Goal: Task Accomplishment & Management: Complete application form

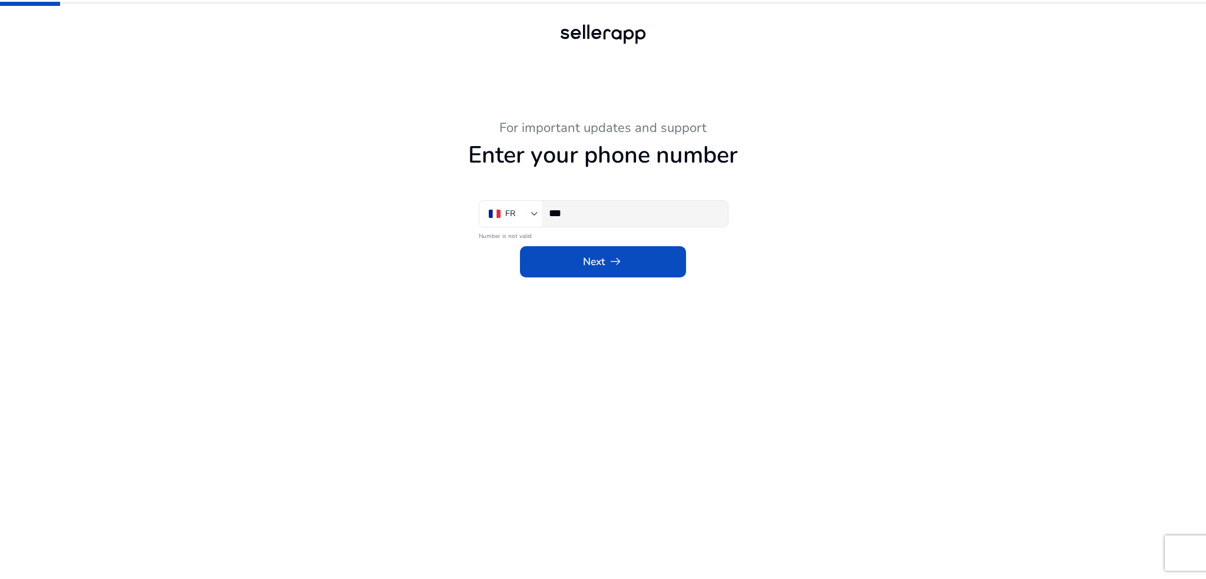
click at [620, 214] on input "***" at bounding box center [634, 213] width 170 height 13
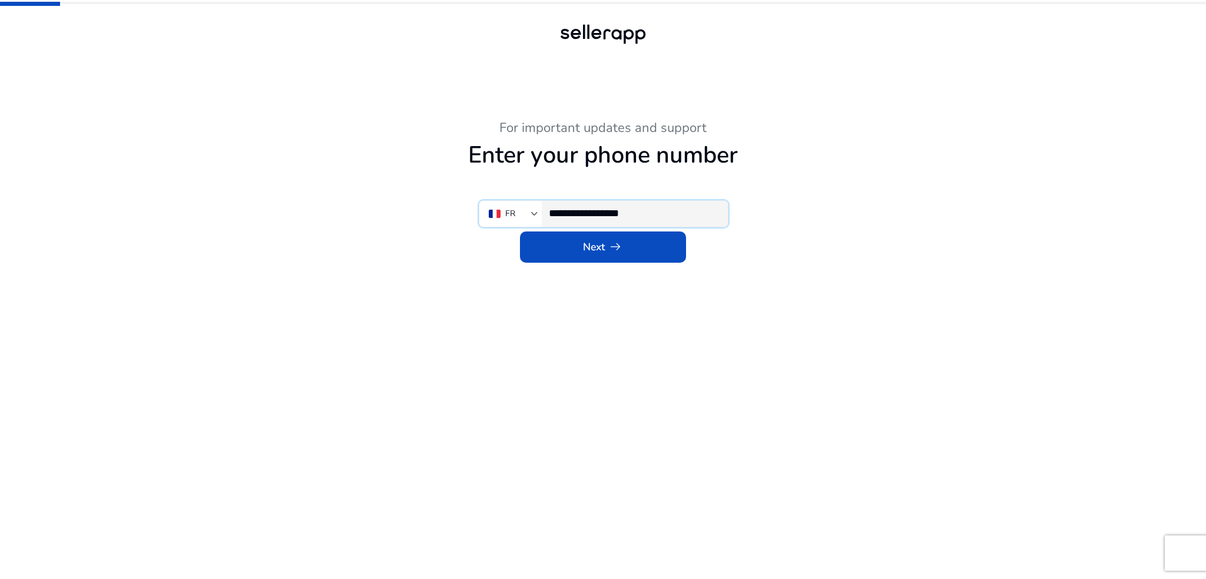
type input "**********"
click at [638, 248] on span at bounding box center [603, 247] width 166 height 28
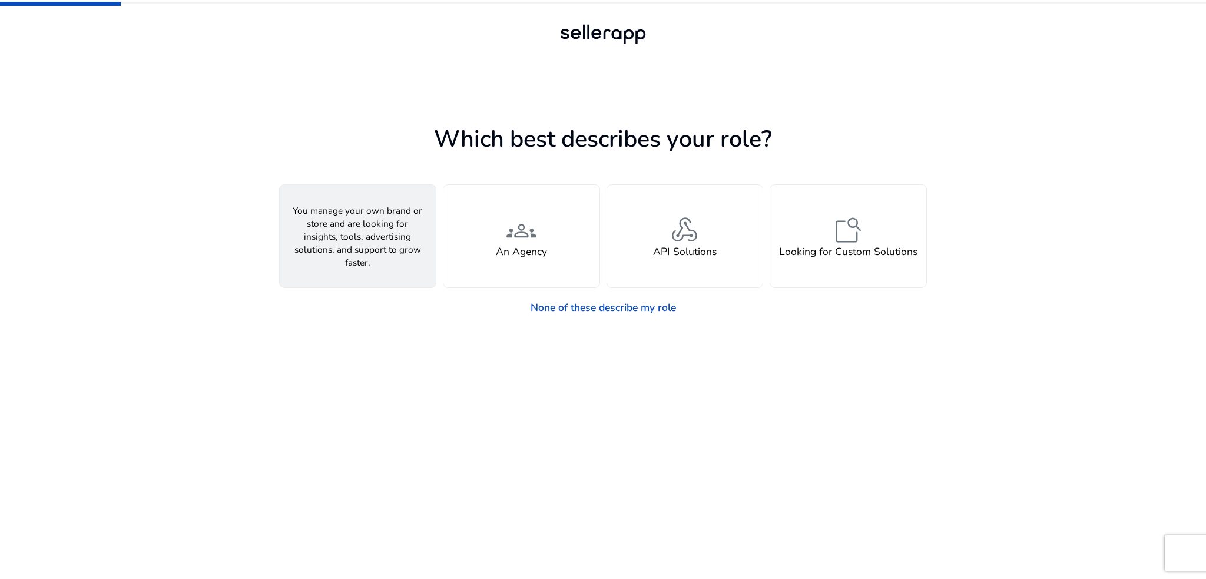
click at [334, 243] on div "person A Seller" at bounding box center [358, 236] width 156 height 102
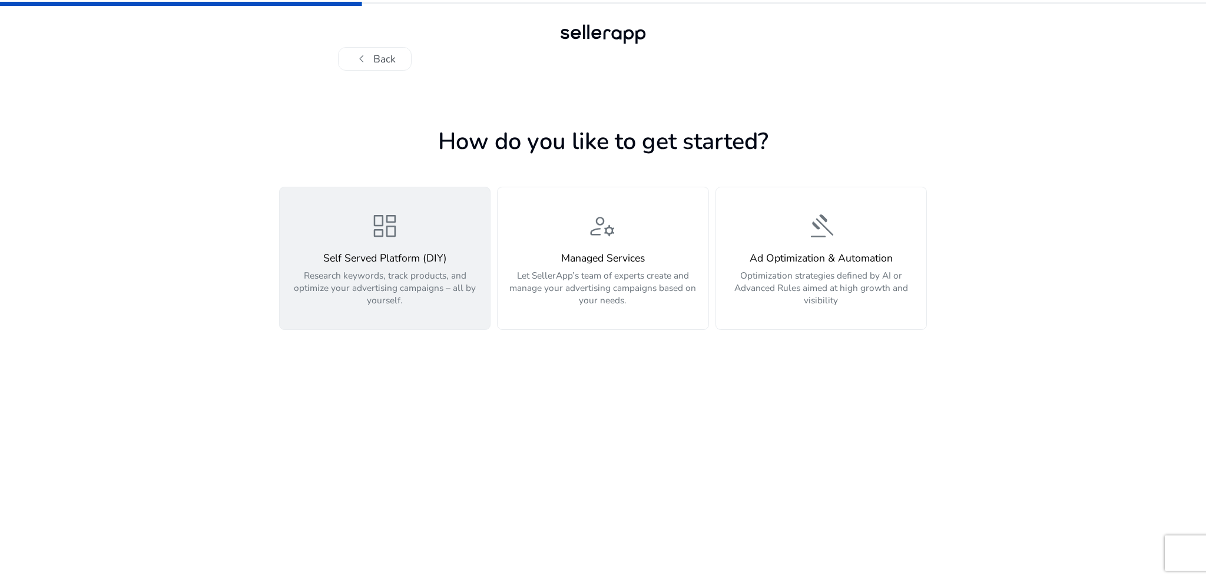
click at [387, 301] on p "Research keywords, track products, and optimize your advertising campaigns – al…" at bounding box center [384, 287] width 195 height 37
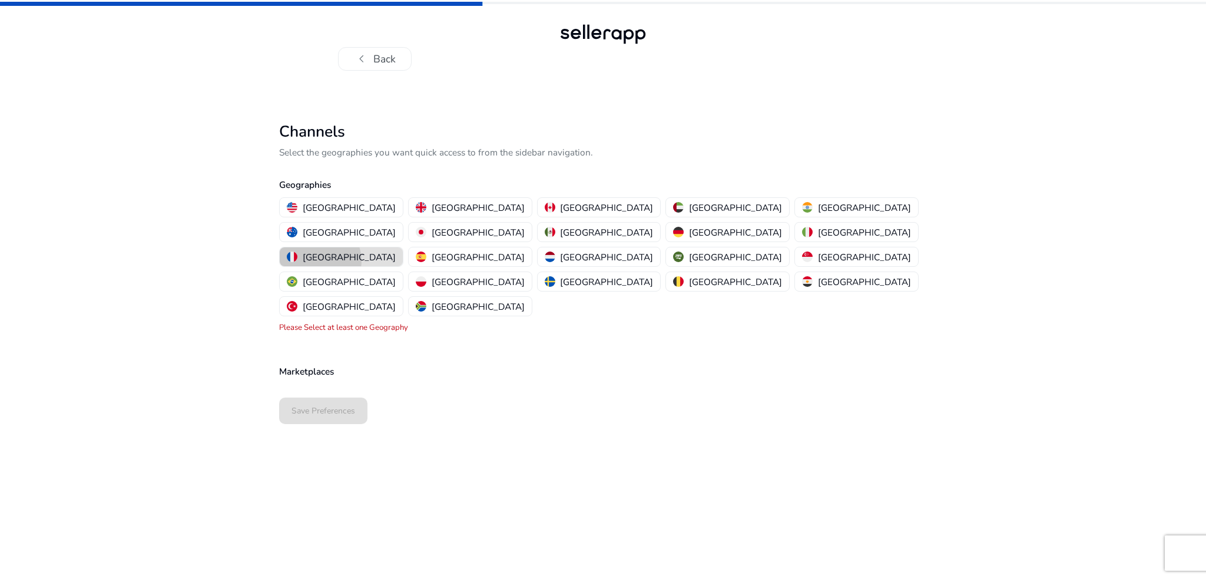
click at [396, 251] on p "[GEOGRAPHIC_DATA]" at bounding box center [349, 257] width 93 height 12
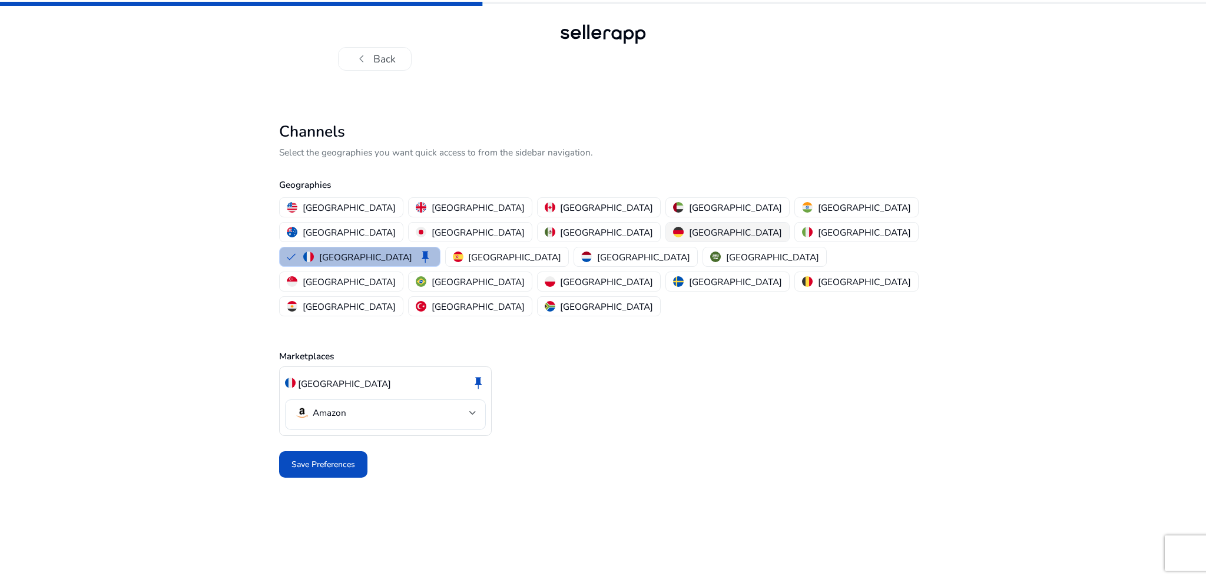
click at [689, 234] on p "[GEOGRAPHIC_DATA]" at bounding box center [735, 232] width 93 height 12
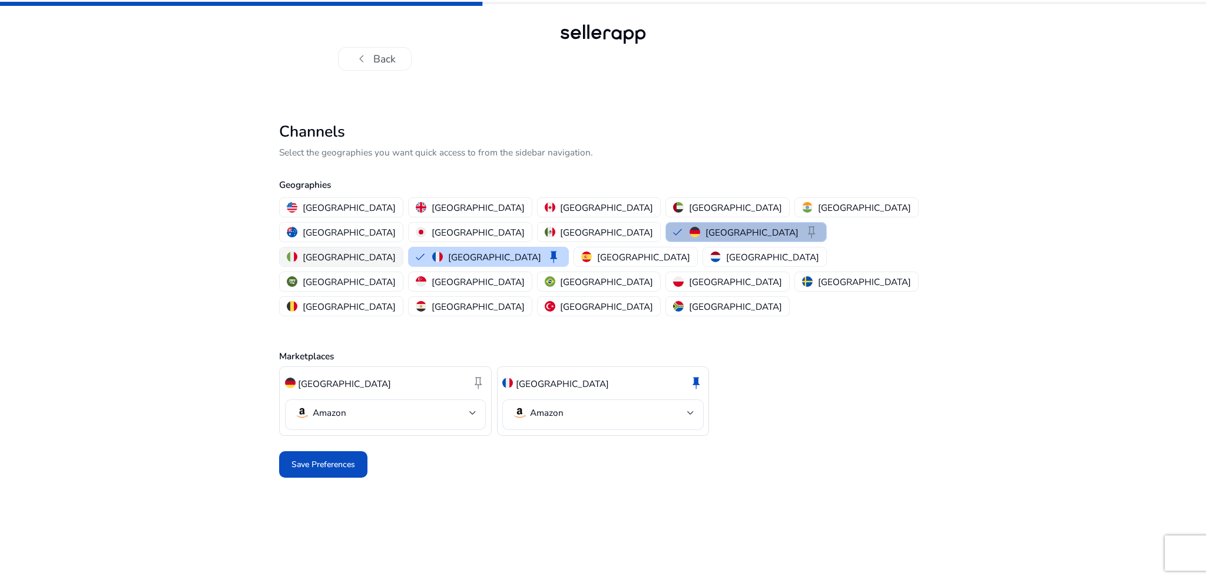
click at [396, 251] on div "[GEOGRAPHIC_DATA]" at bounding box center [341, 257] width 109 height 12
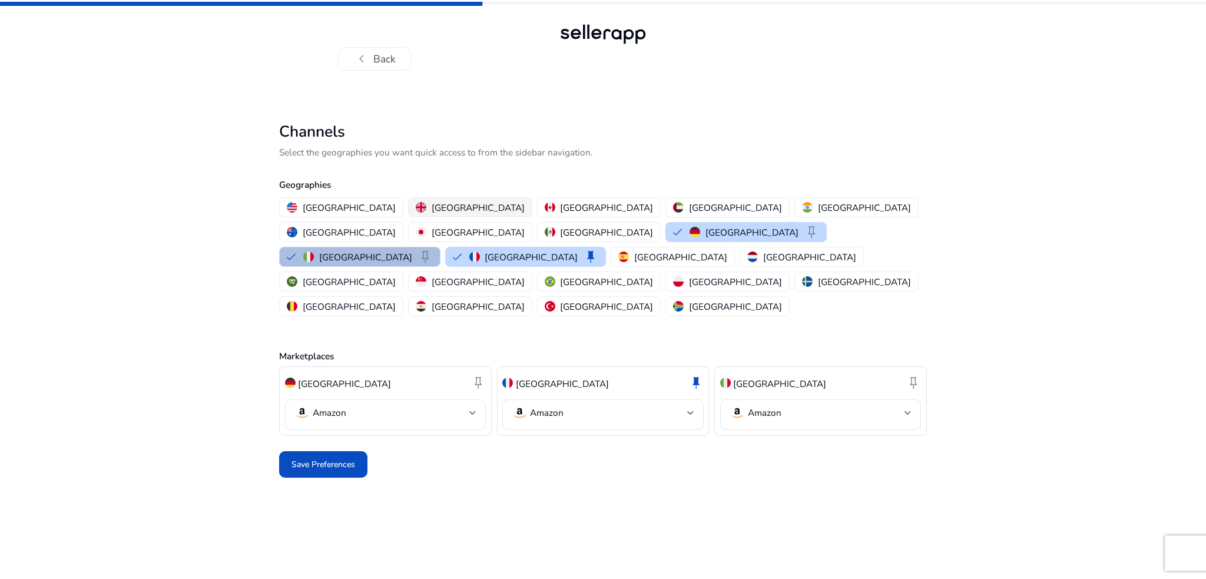
click at [432, 205] on p "[GEOGRAPHIC_DATA]" at bounding box center [478, 207] width 93 height 12
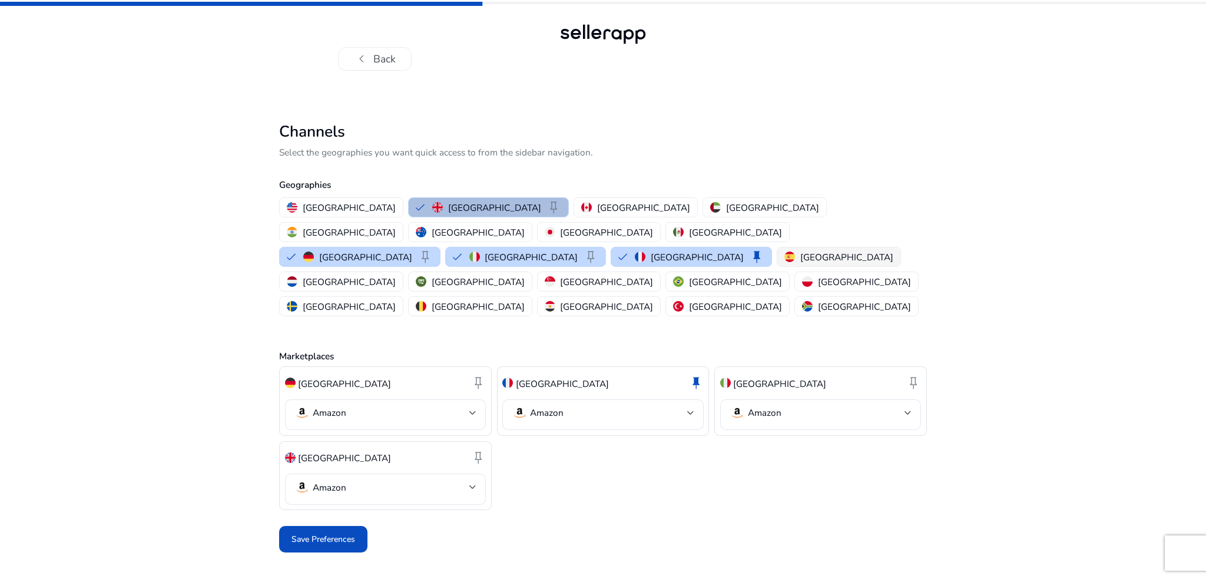
click at [800, 251] on p "[GEOGRAPHIC_DATA]" at bounding box center [846, 257] width 93 height 12
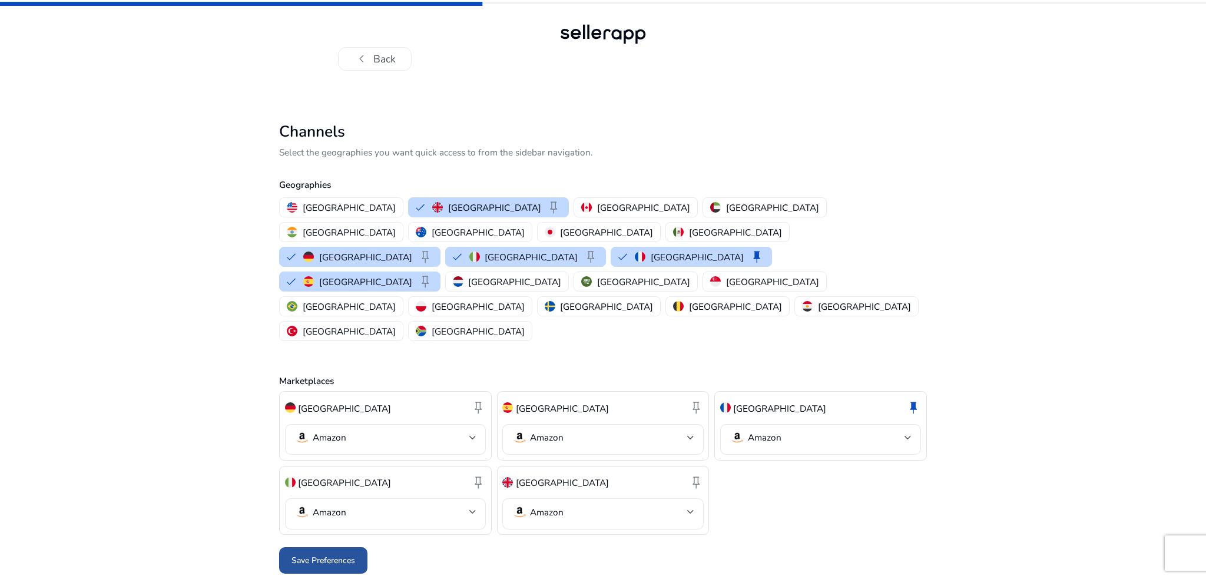
click at [343, 554] on span "Save Preferences" at bounding box center [323, 560] width 64 height 12
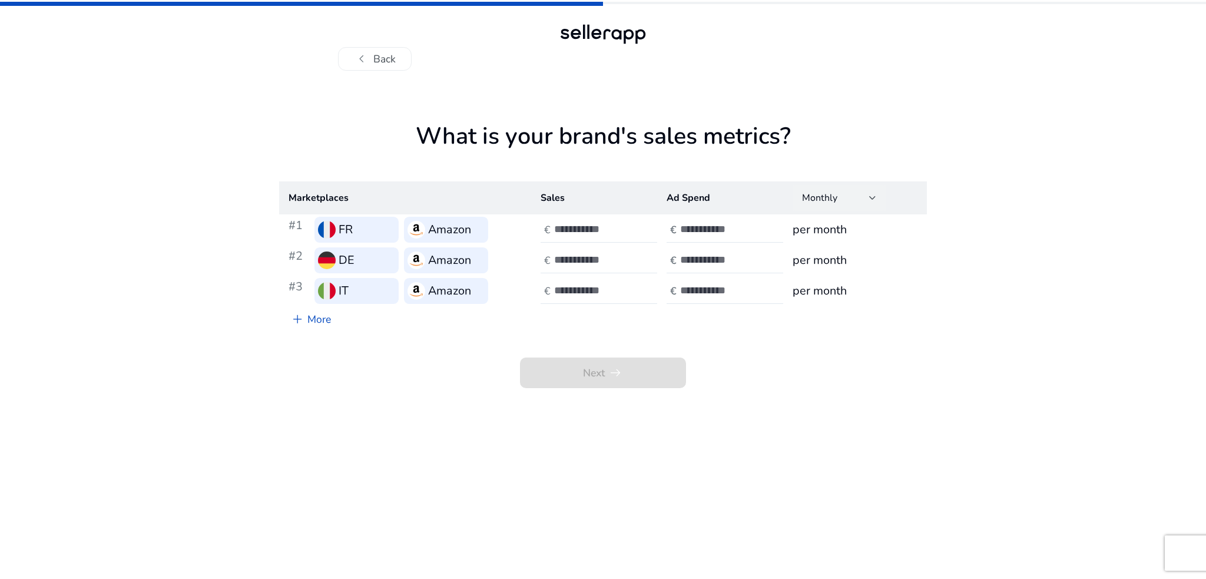
click at [875, 193] on div at bounding box center [872, 198] width 7 height 14
click at [875, 193] on div at bounding box center [603, 289] width 1206 height 579
click at [605, 229] on input "number" at bounding box center [593, 229] width 79 height 13
type input "****"
click at [590, 263] on input "number" at bounding box center [593, 259] width 79 height 13
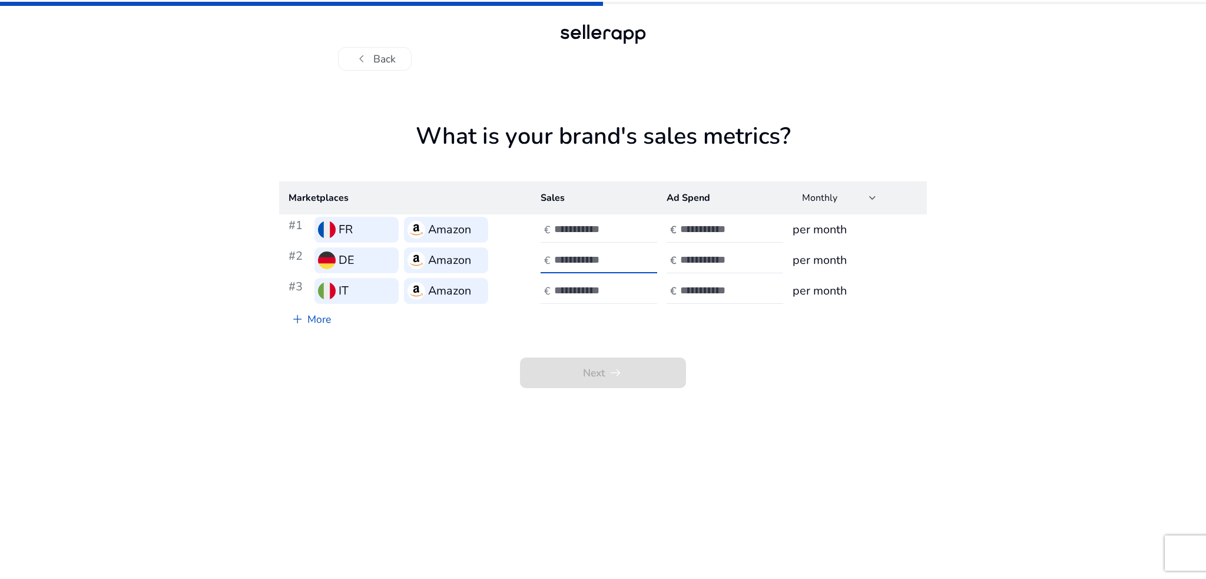
type input "****"
click at [630, 291] on input "**" at bounding box center [593, 290] width 79 height 13
type input "**"
type input "****"
click at [745, 227] on input "number" at bounding box center [719, 229] width 79 height 13
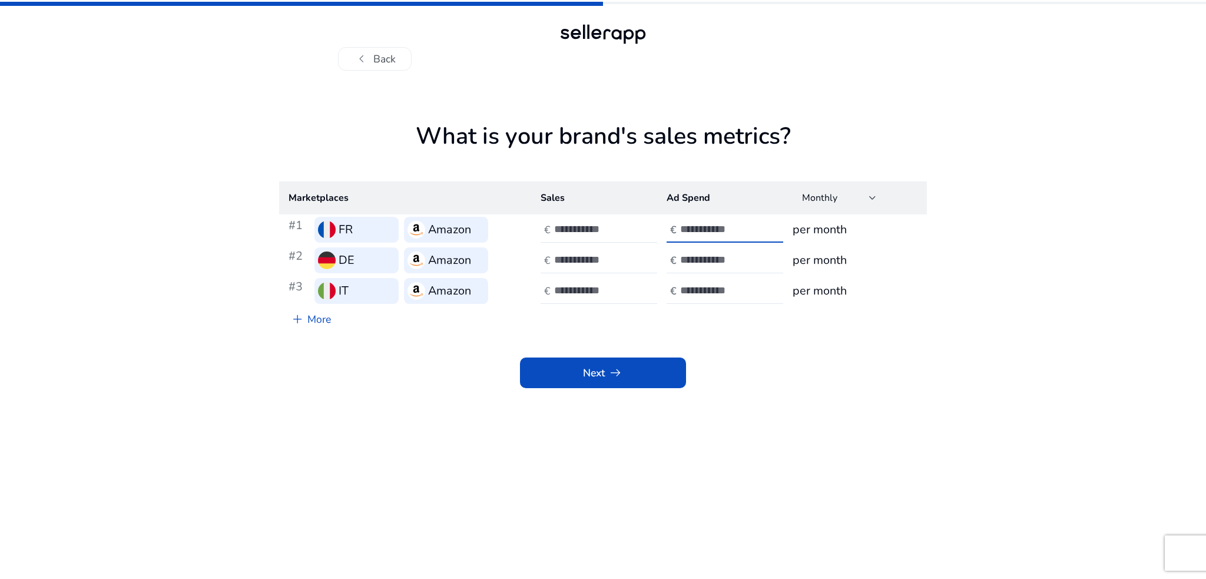
type input "*****"
click at [642, 370] on span at bounding box center [603, 373] width 166 height 28
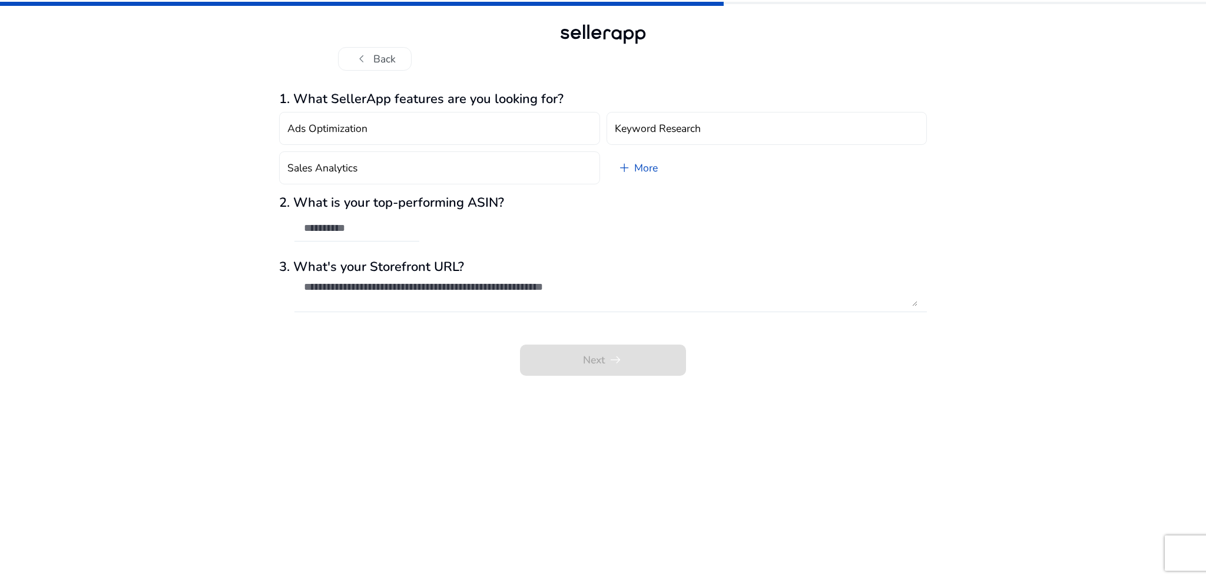
click at [617, 362] on div "Next arrow_right_alt" at bounding box center [603, 353] width 648 height 46
click at [457, 127] on button "Ads Optimization" at bounding box center [439, 128] width 321 height 33
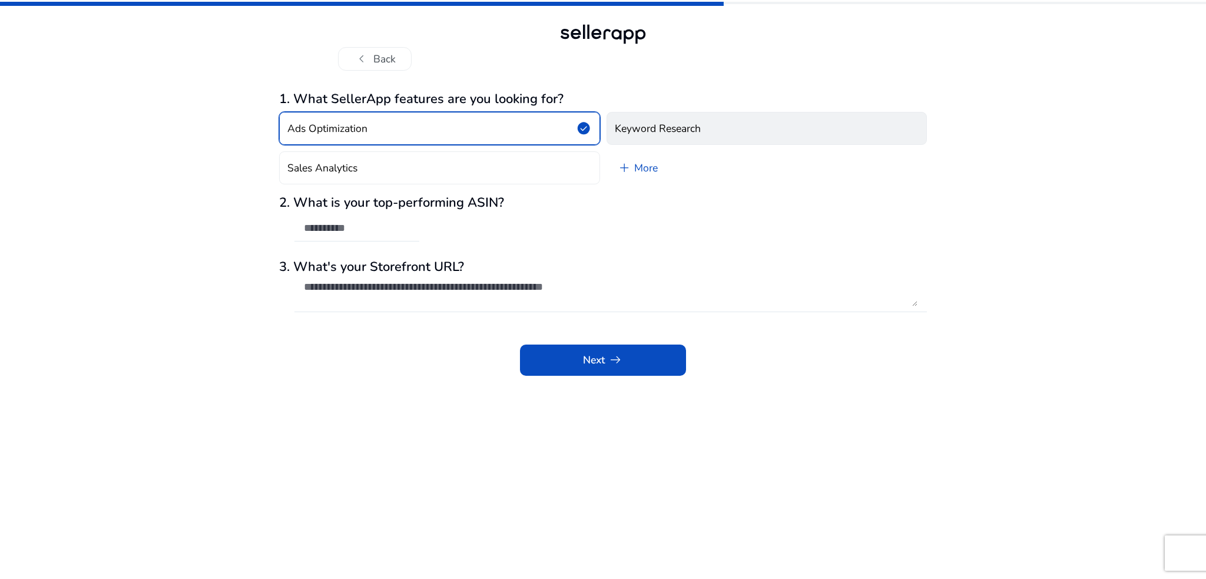
click at [672, 128] on h4 "Keyword Research" at bounding box center [658, 128] width 86 height 12
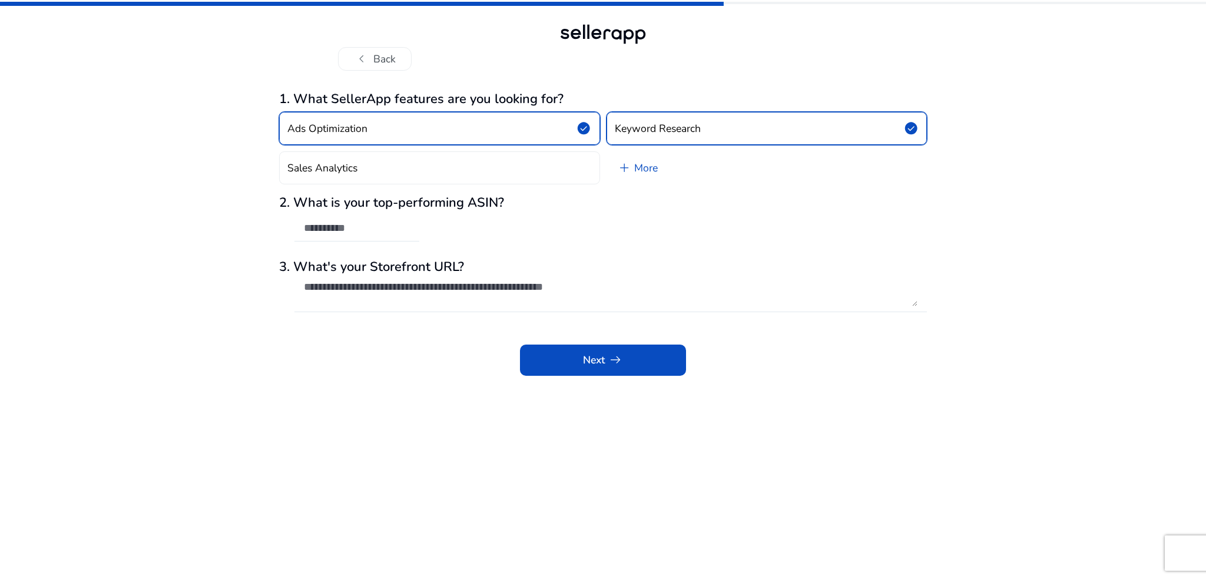
click at [560, 127] on button "Ads Optimization check_circle" at bounding box center [439, 128] width 321 height 33
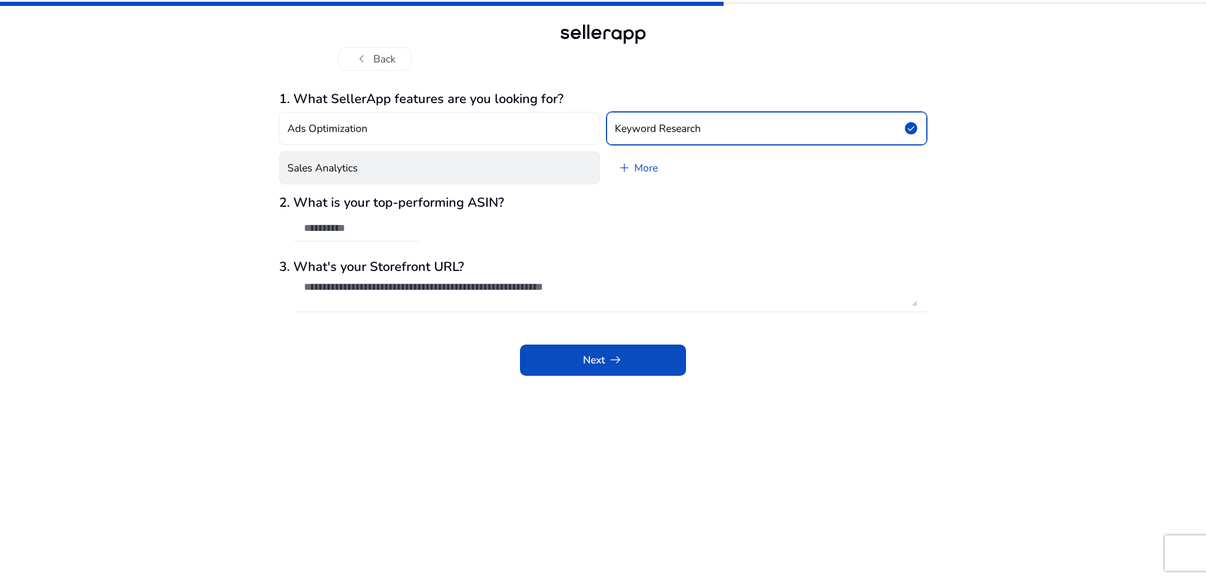
click at [563, 164] on button "Sales Analytics" at bounding box center [439, 167] width 321 height 33
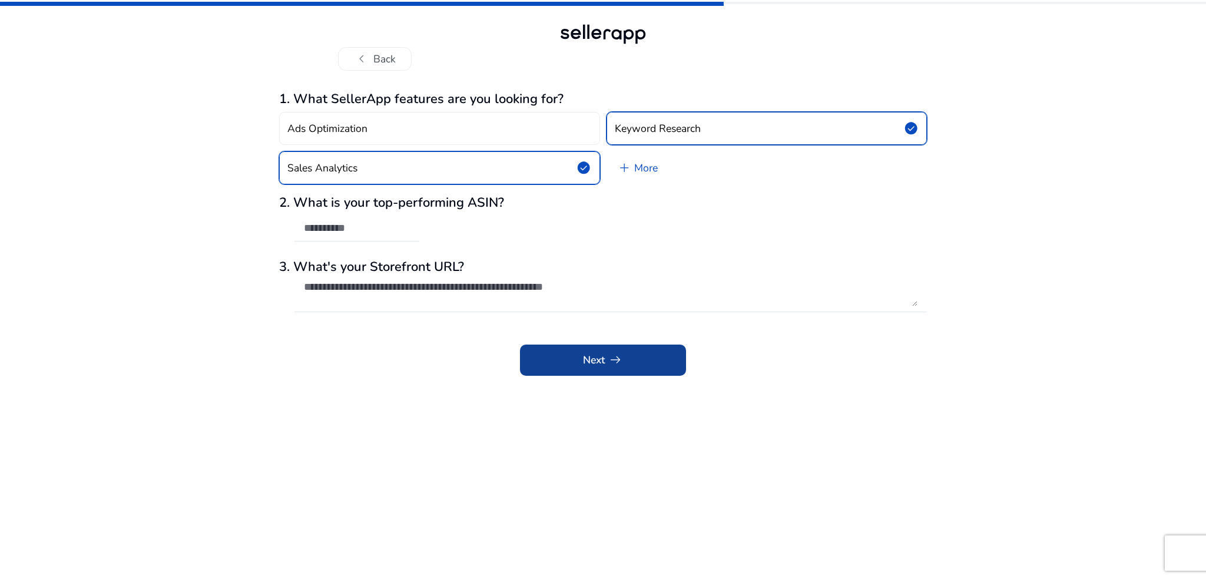
click at [620, 376] on app-questions-diy "1. What SellerApp features are you looking for? Ads Optimization Keyword Resear…" at bounding box center [603, 334] width 648 height 487
click at [618, 363] on span "arrow_right_alt" at bounding box center [615, 359] width 15 height 15
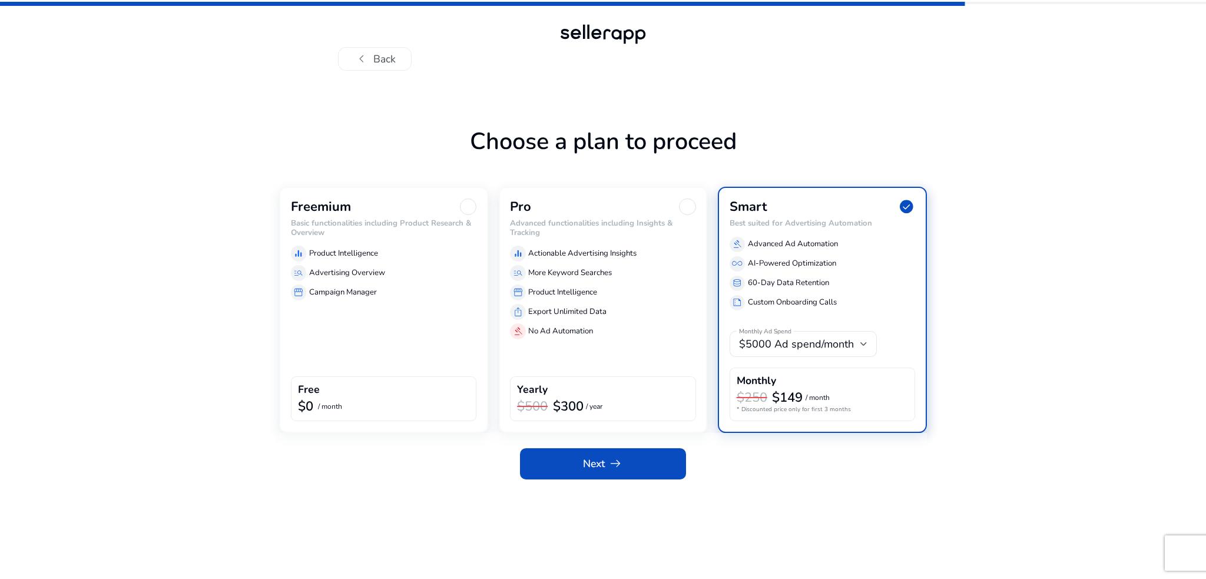
click at [444, 313] on div "Freemium Basic functionalities including Product Research & Overview equalizer …" at bounding box center [383, 310] width 209 height 246
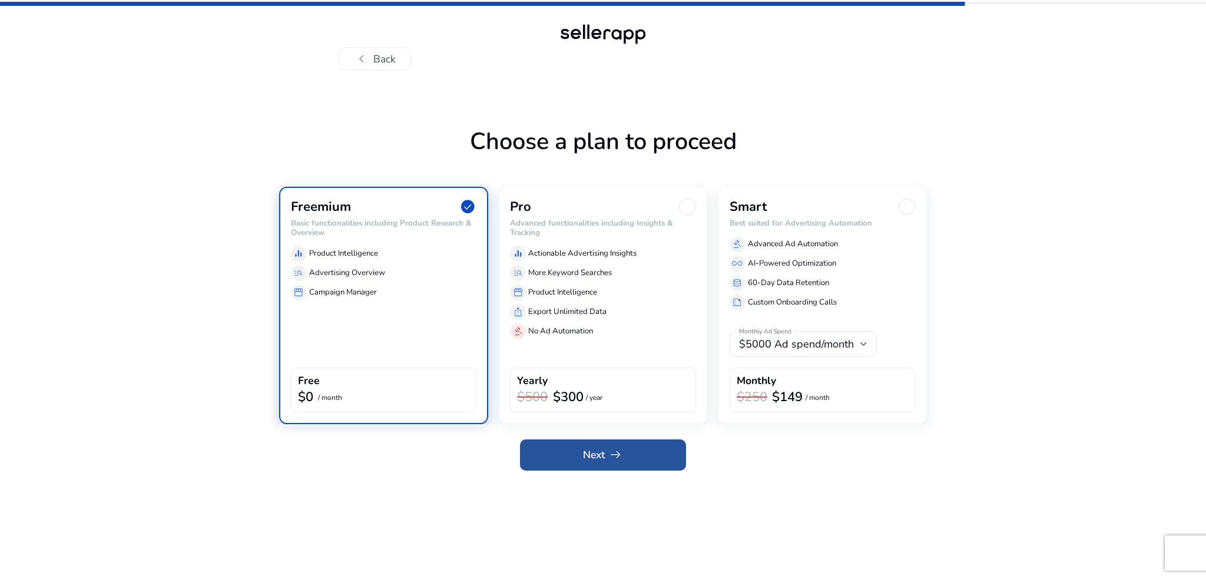
click at [567, 447] on span at bounding box center [603, 454] width 166 height 28
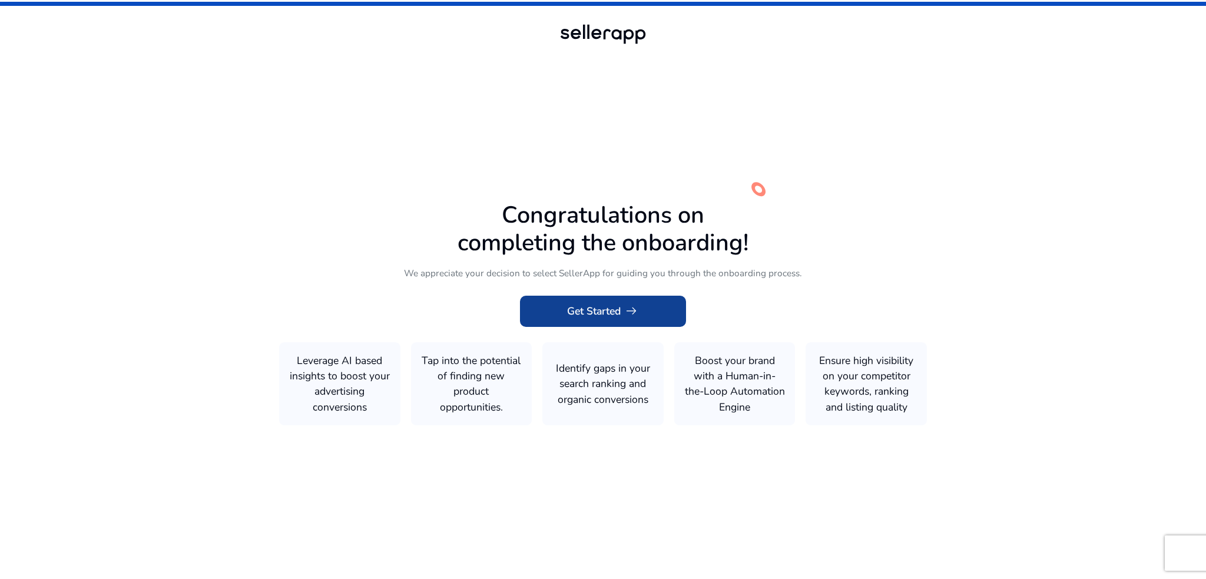
click at [582, 323] on span at bounding box center [603, 311] width 166 height 28
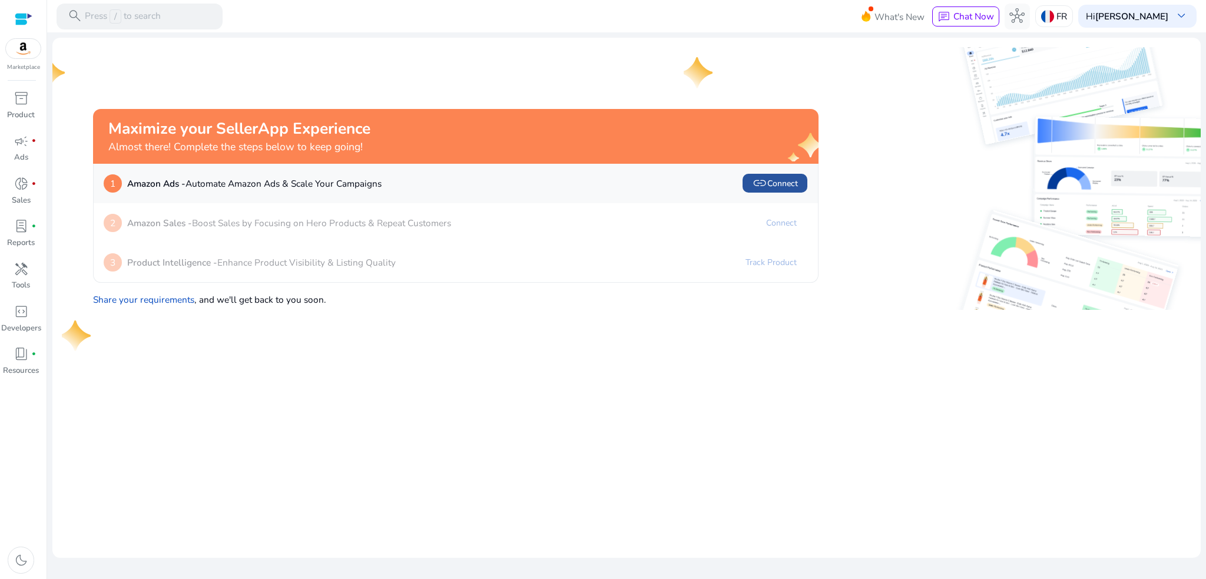
click at [766, 194] on span at bounding box center [774, 183] width 65 height 28
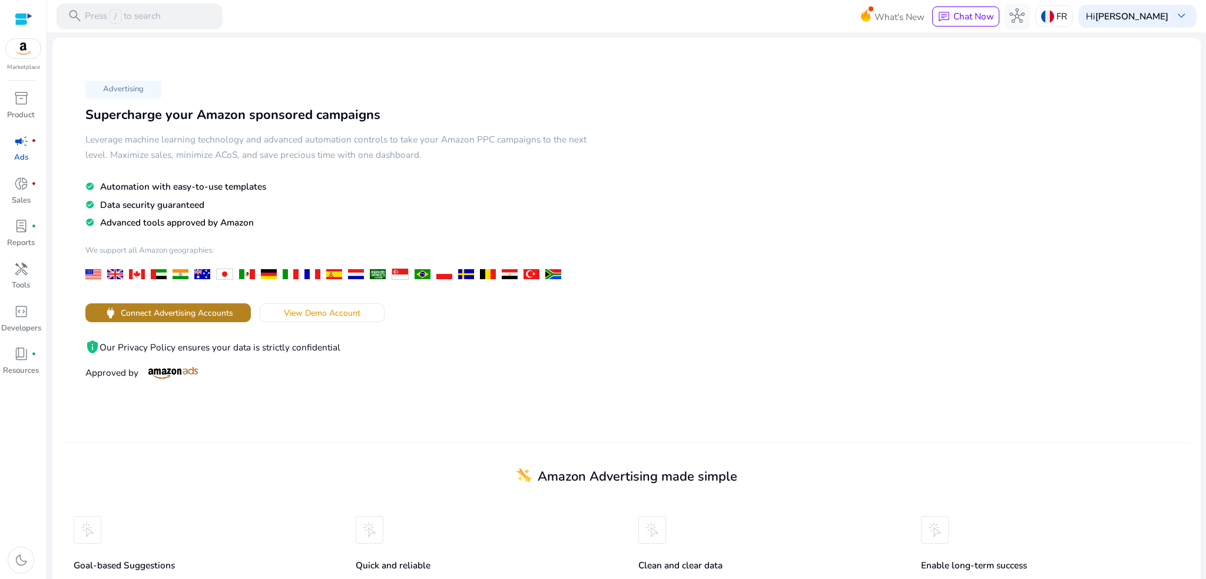
click at [240, 317] on span at bounding box center [168, 312] width 166 height 28
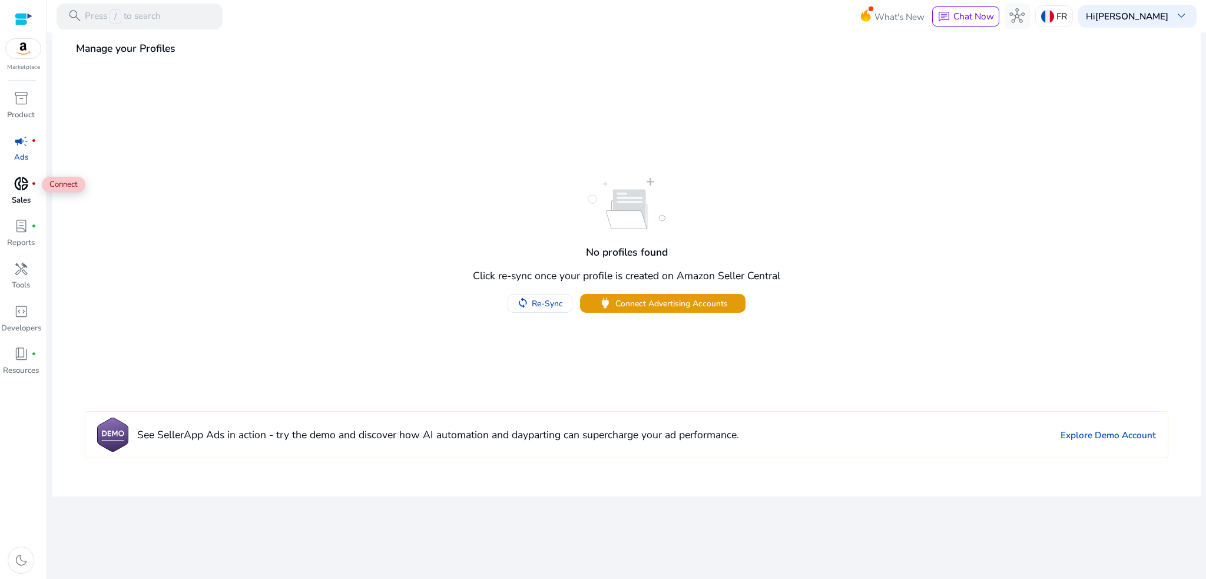
click at [20, 189] on span "donut_small" at bounding box center [21, 183] width 15 height 15
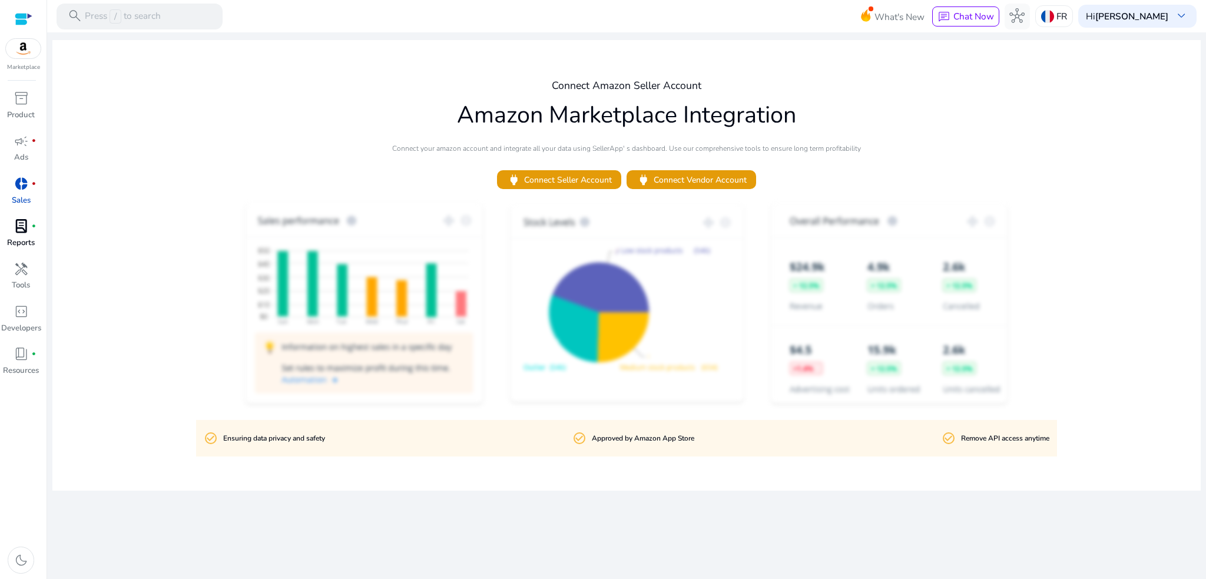
click at [18, 231] on span "lab_profile" at bounding box center [21, 225] width 15 height 15
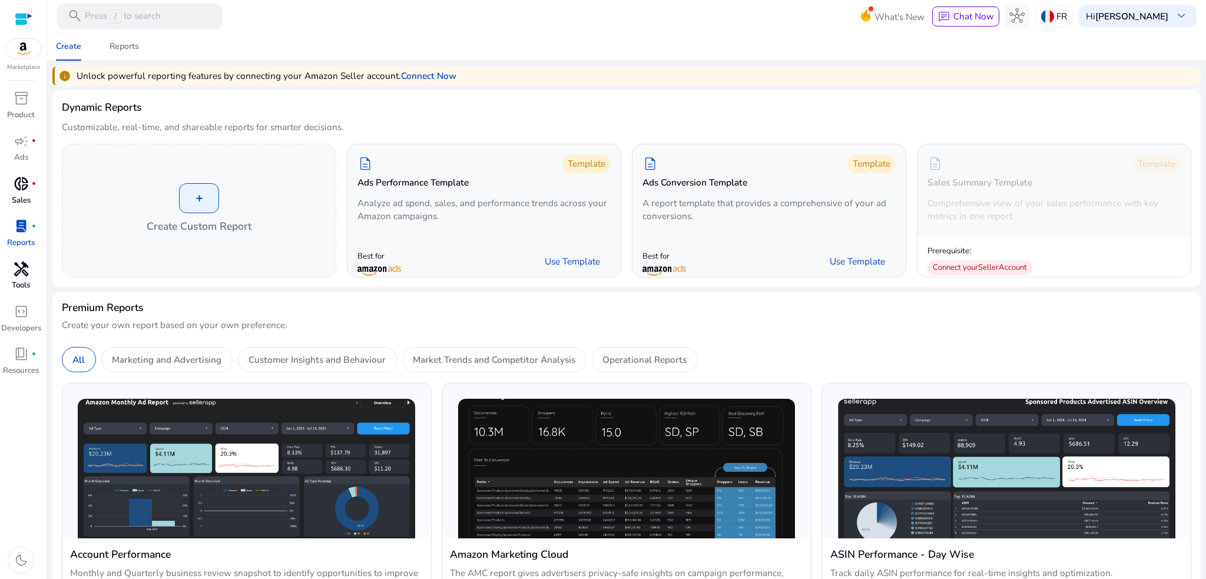
click at [24, 277] on span "handyman" at bounding box center [21, 268] width 15 height 15
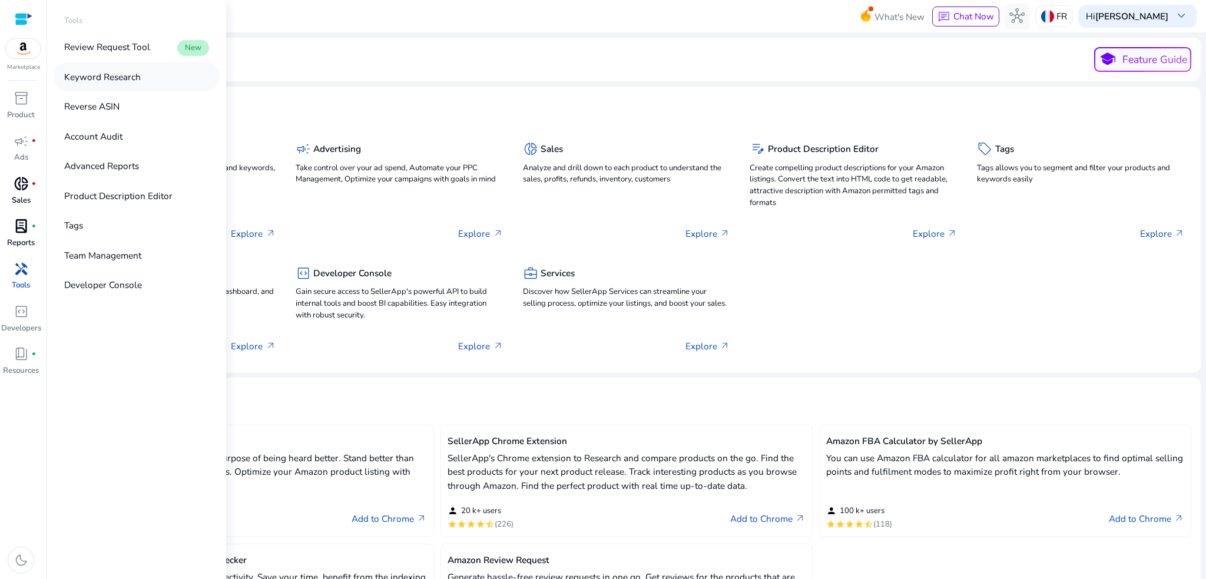
click at [121, 82] on p "Keyword Research" at bounding box center [102, 77] width 77 height 14
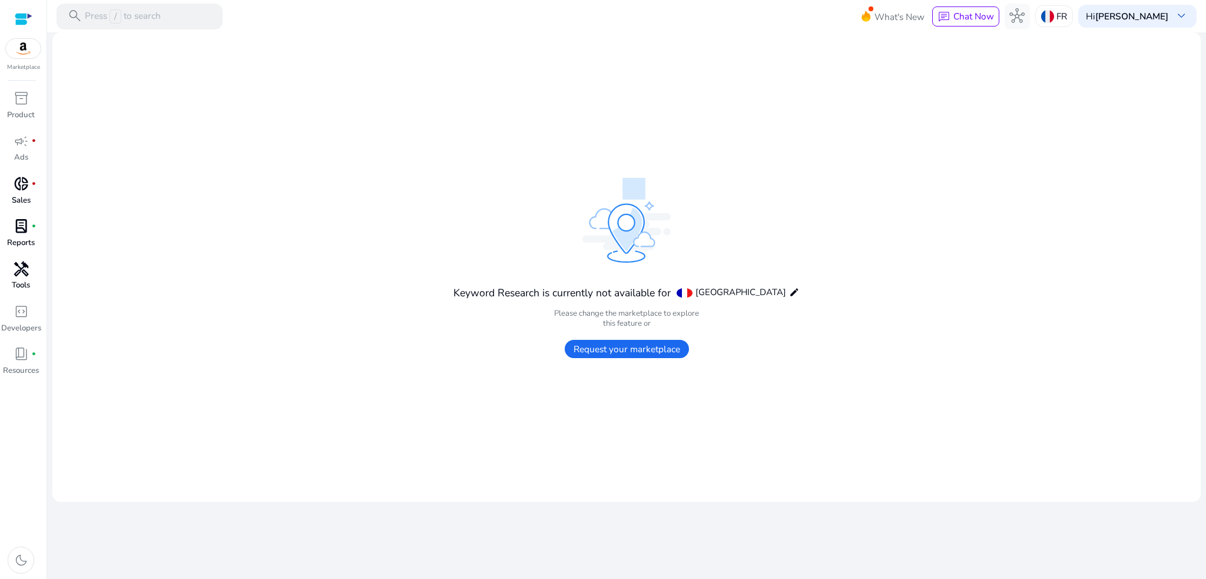
click at [591, 349] on span "Request your marketplace" at bounding box center [627, 349] width 124 height 18
click at [22, 106] on span "inventory_2" at bounding box center [21, 98] width 15 height 15
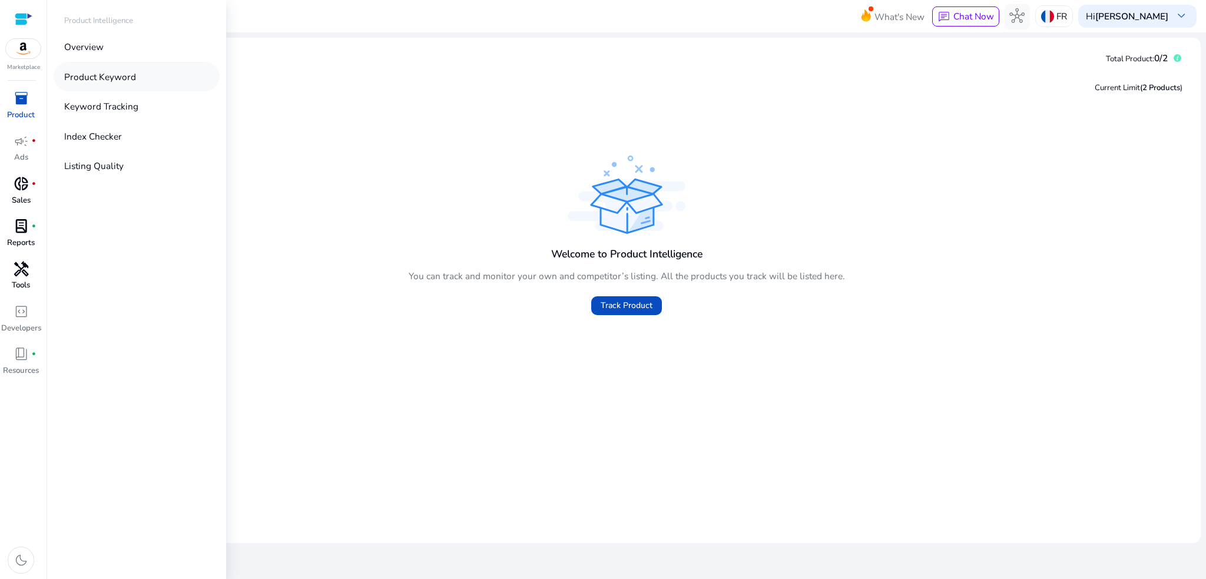
click at [150, 79] on link "Product Keyword" at bounding box center [137, 76] width 166 height 29
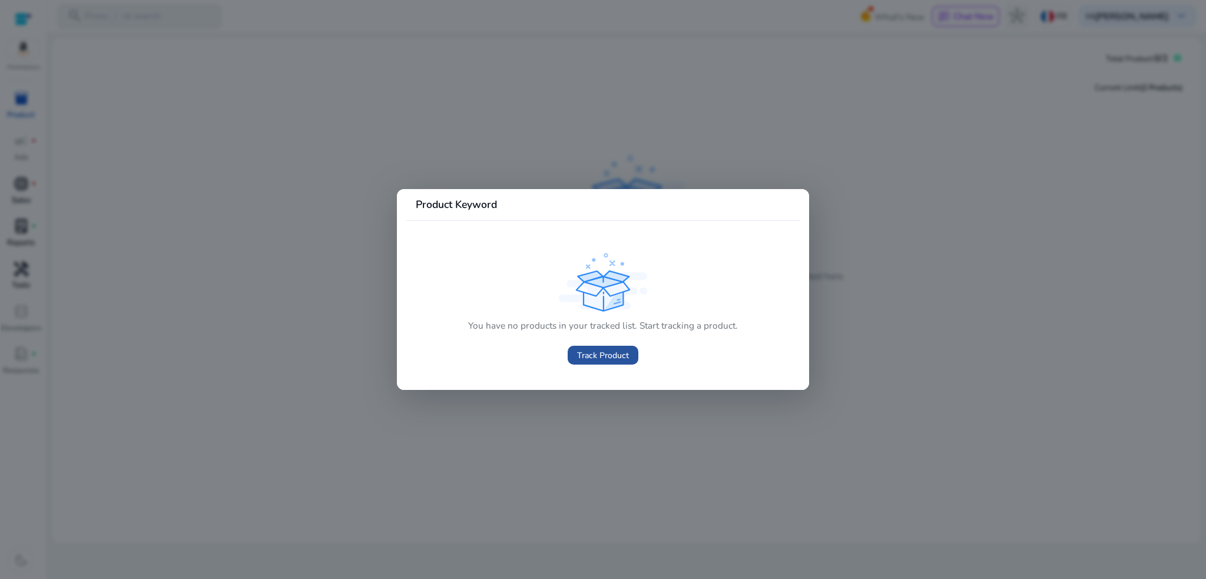
click at [622, 350] on span "Track Product" at bounding box center [603, 355] width 52 height 12
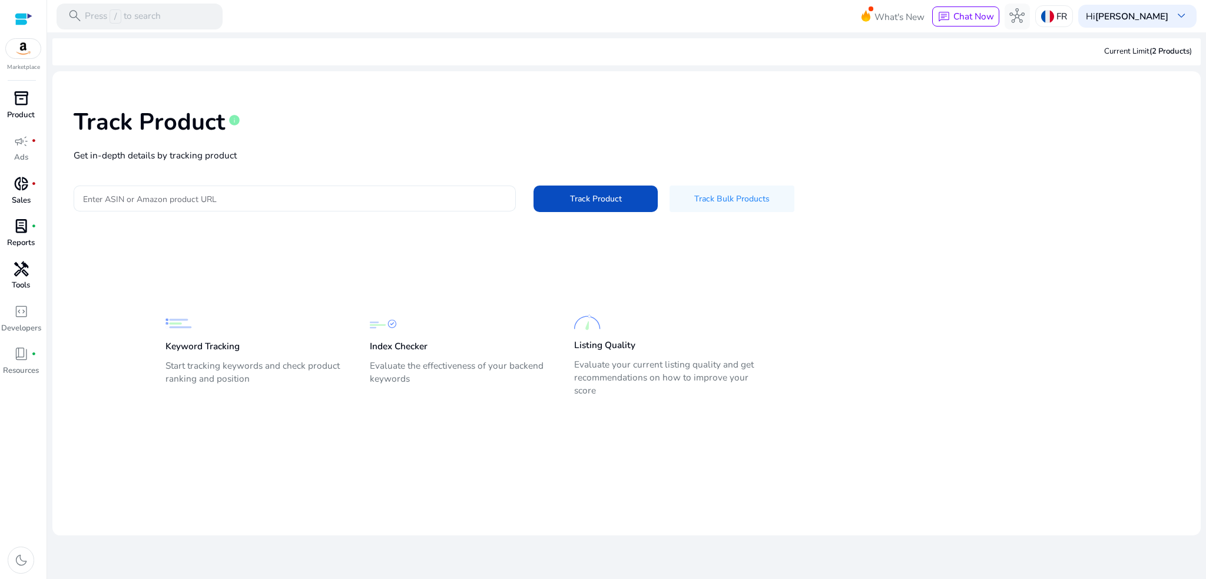
click at [379, 205] on div at bounding box center [294, 198] width 423 height 26
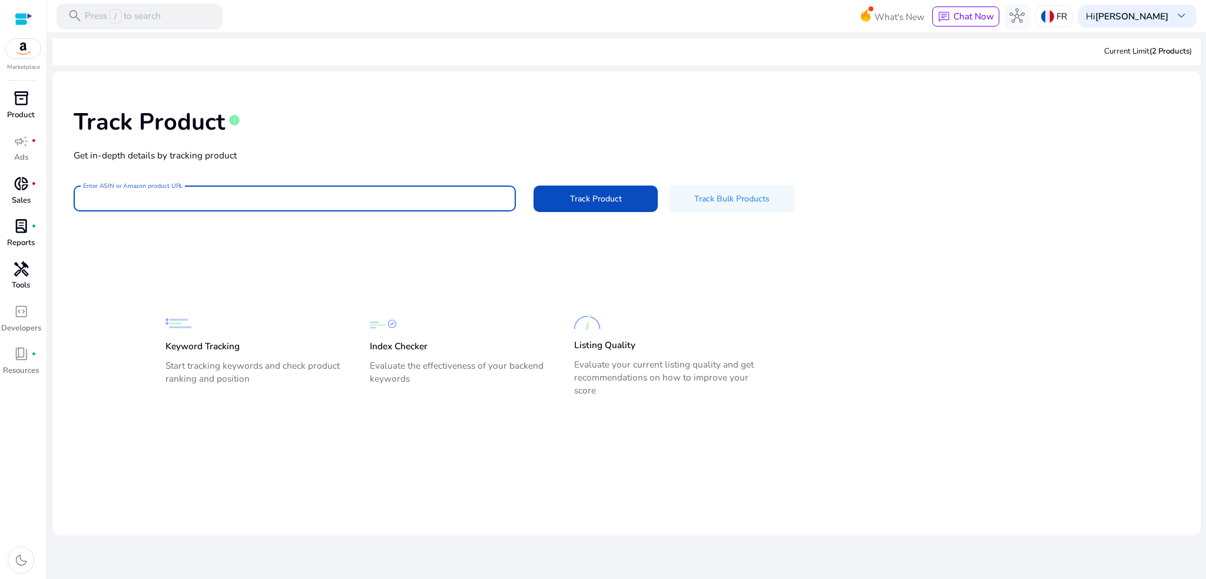
click at [457, 195] on input "Enter ASIN or Amazon product URL" at bounding box center [294, 198] width 423 height 13
paste input "**********"
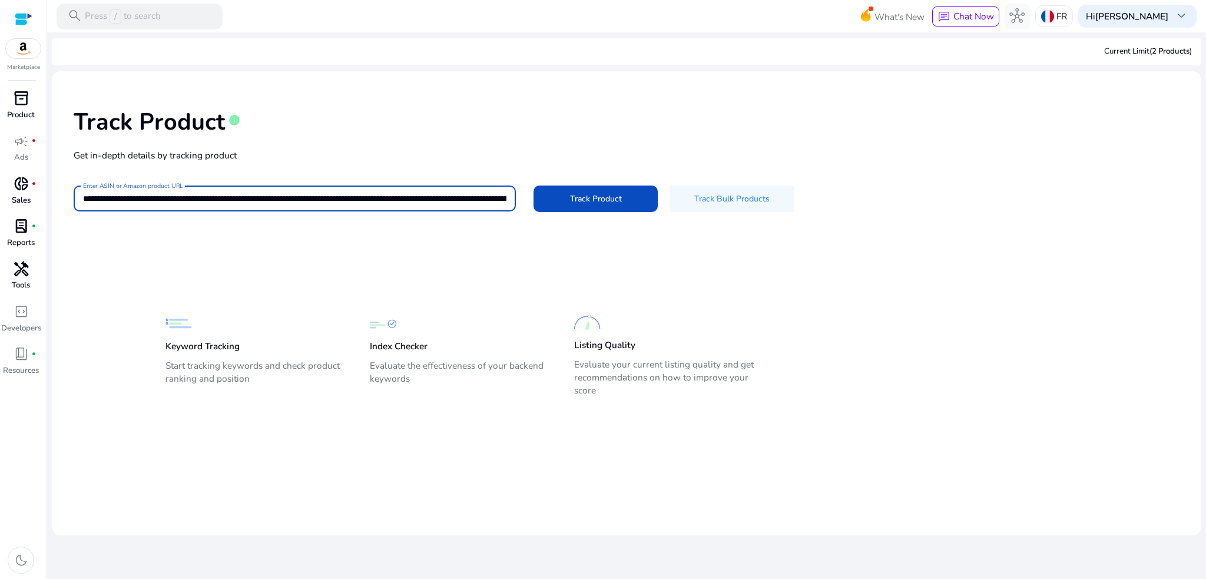
scroll to position [0, 2367]
type input "**********"
click at [625, 187] on span at bounding box center [595, 199] width 124 height 28
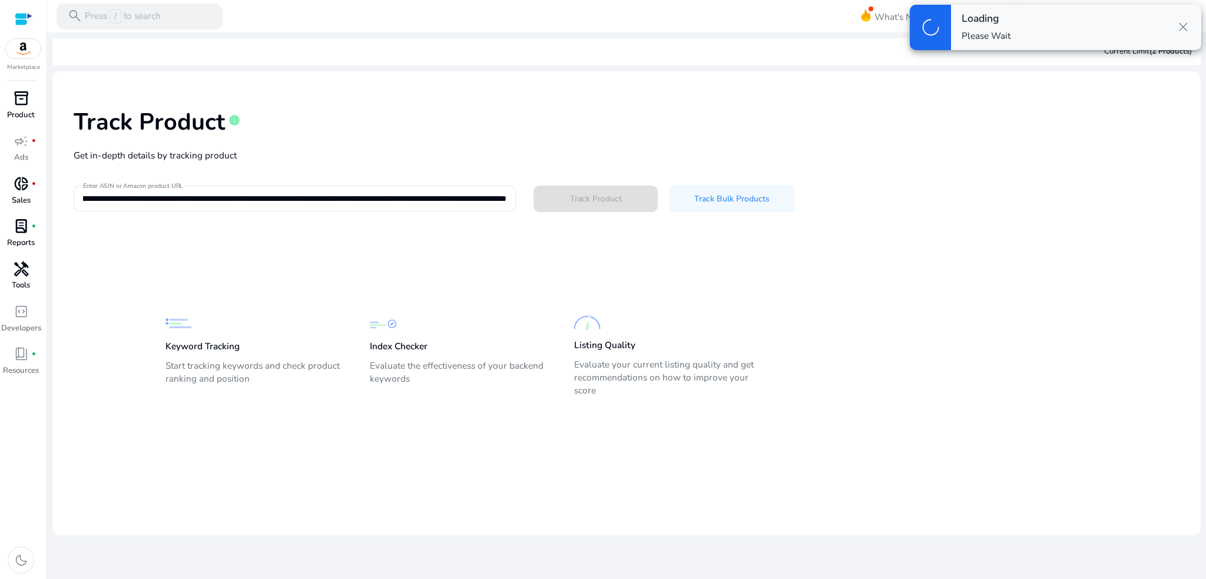
scroll to position [0, 0]
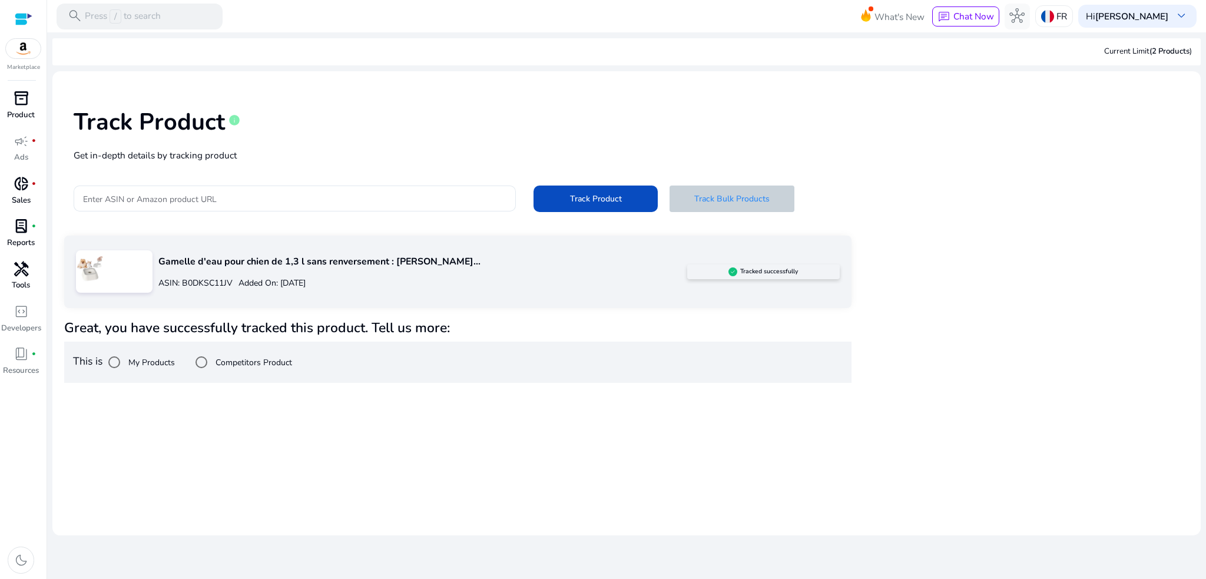
click at [775, 190] on span at bounding box center [731, 199] width 124 height 28
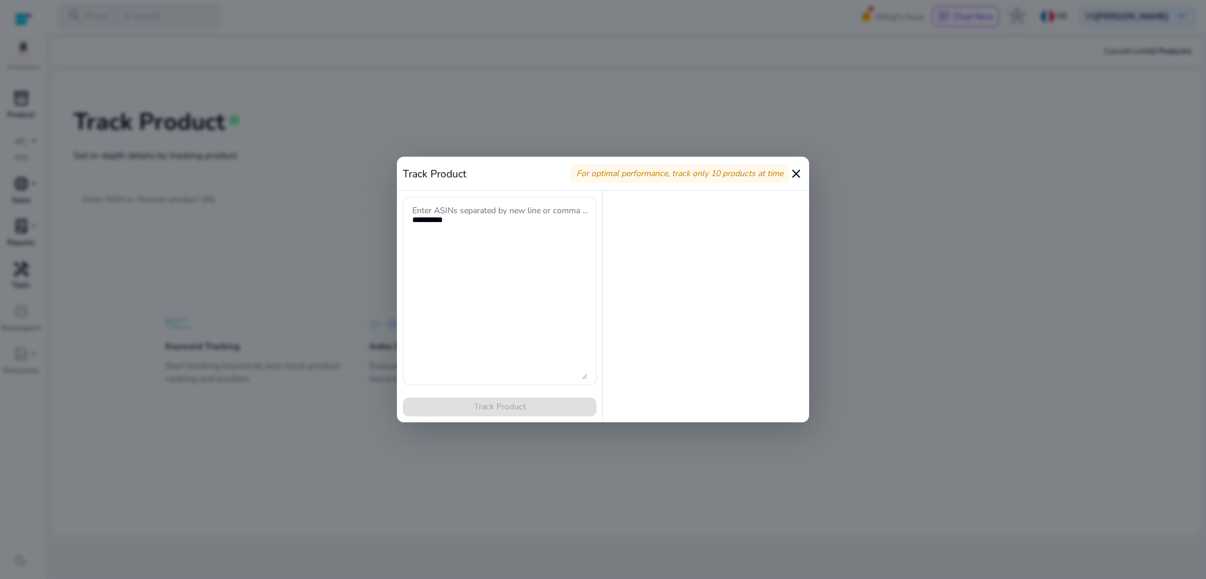
click at [792, 175] on mat-icon "close" at bounding box center [796, 174] width 14 height 14
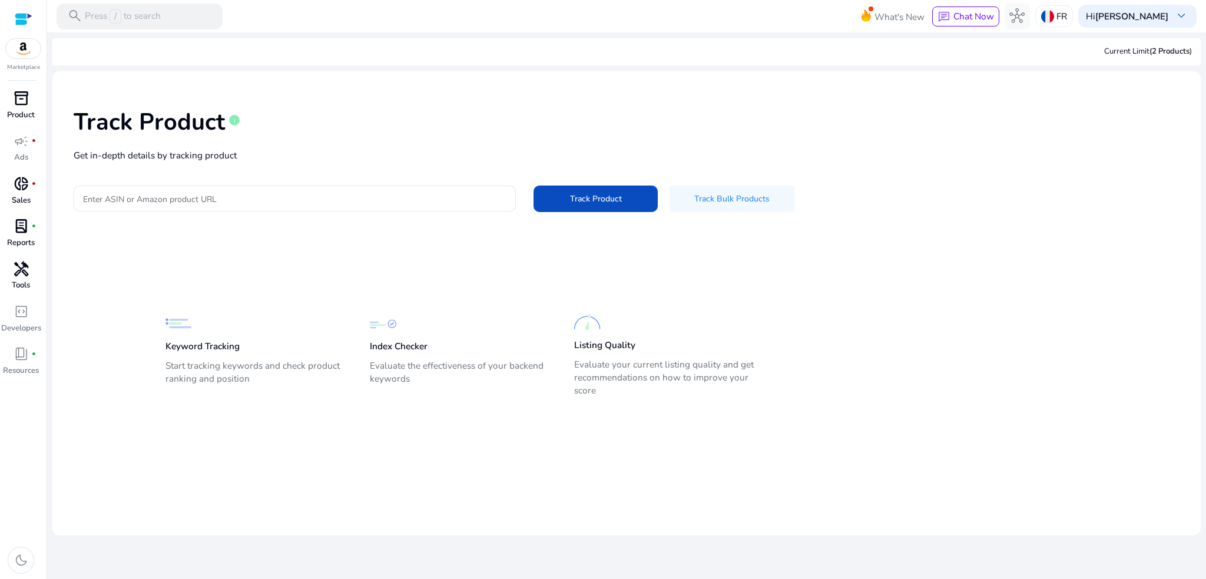
click at [22, 190] on span "donut_small" at bounding box center [21, 183] width 15 height 15
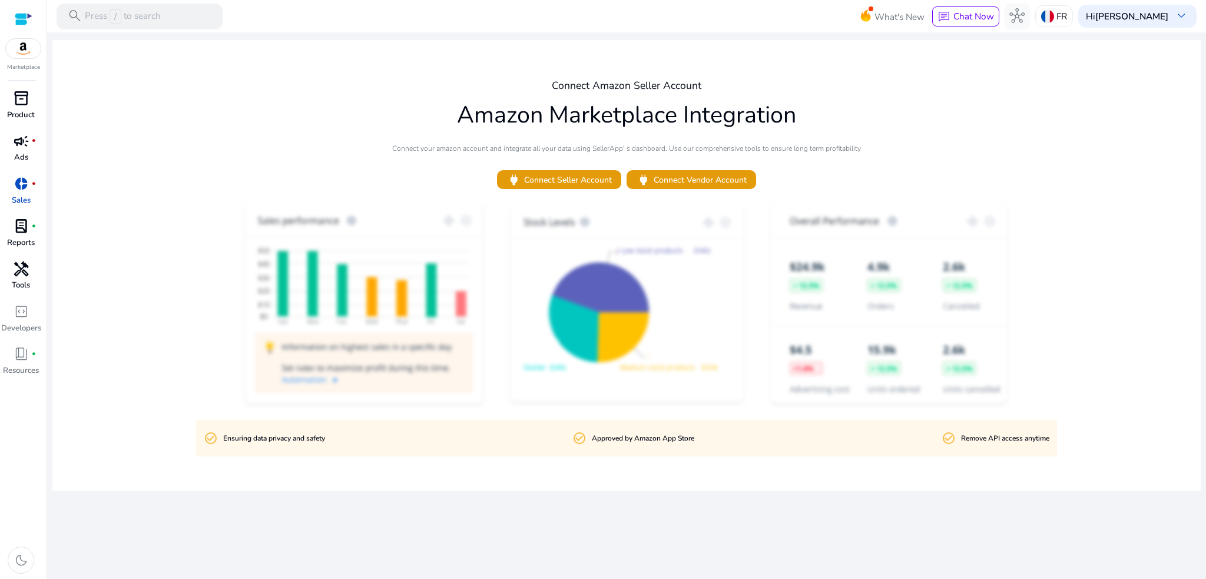
click at [30, 149] on div "campaign fiber_manual_record" at bounding box center [21, 141] width 36 height 21
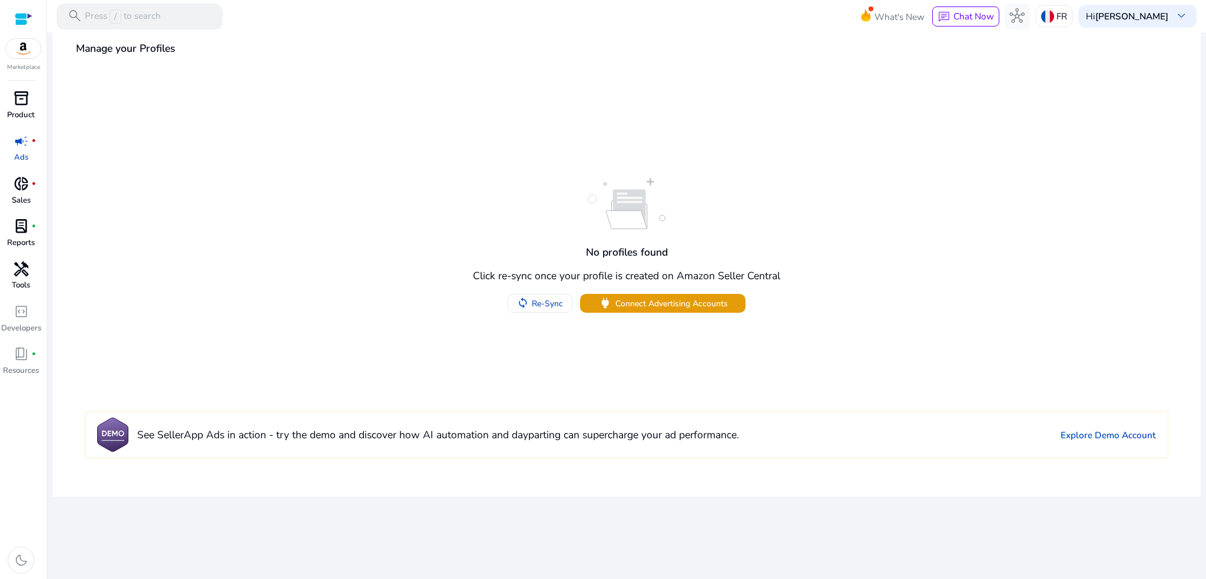
click at [20, 103] on span "inventory_2" at bounding box center [21, 98] width 15 height 15
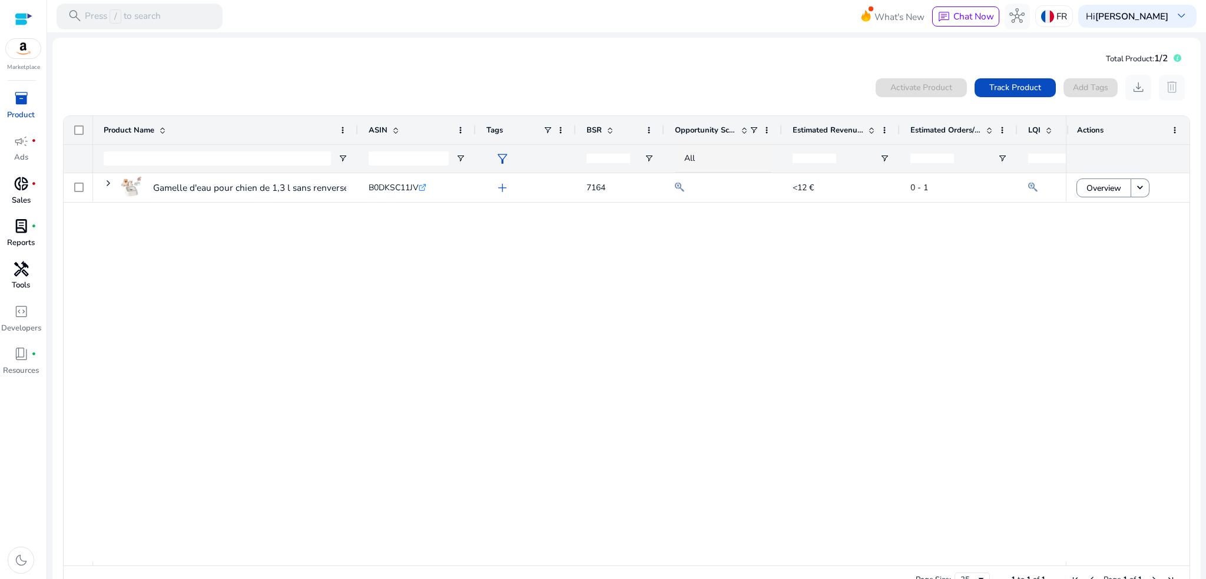
click at [568, 329] on div "Gamelle d'eau pour chien de 1,3 l sans renversement : gamelle... B0DKSC11JV .st…" at bounding box center [579, 367] width 973 height 389
click at [596, 127] on span "BSR" at bounding box center [593, 130] width 15 height 11
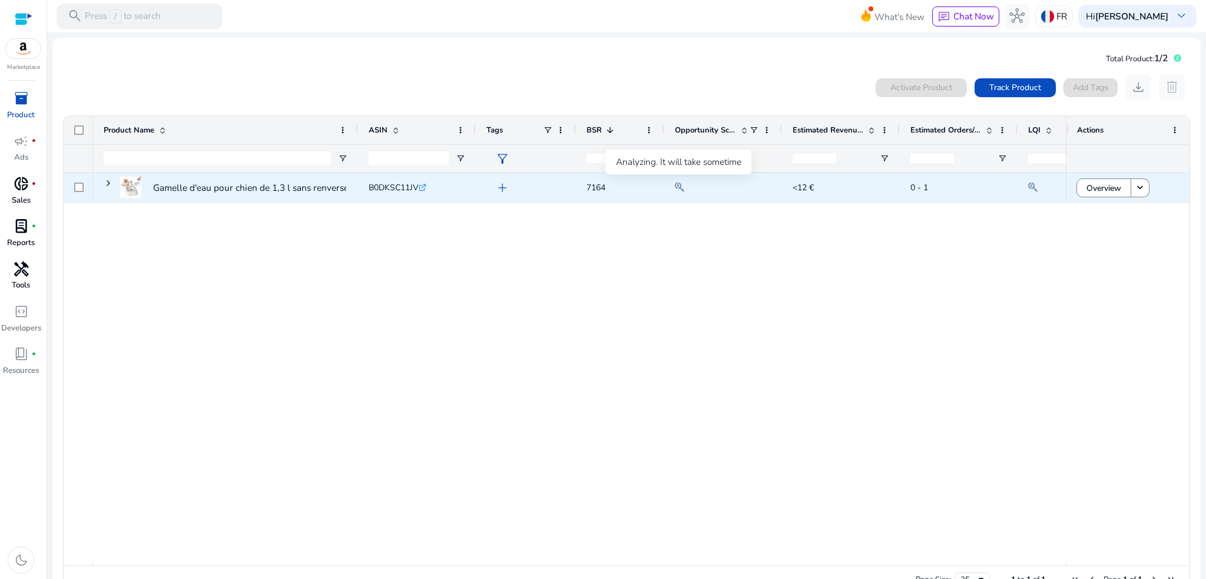
click at [678, 184] on mat-icon at bounding box center [679, 187] width 9 height 15
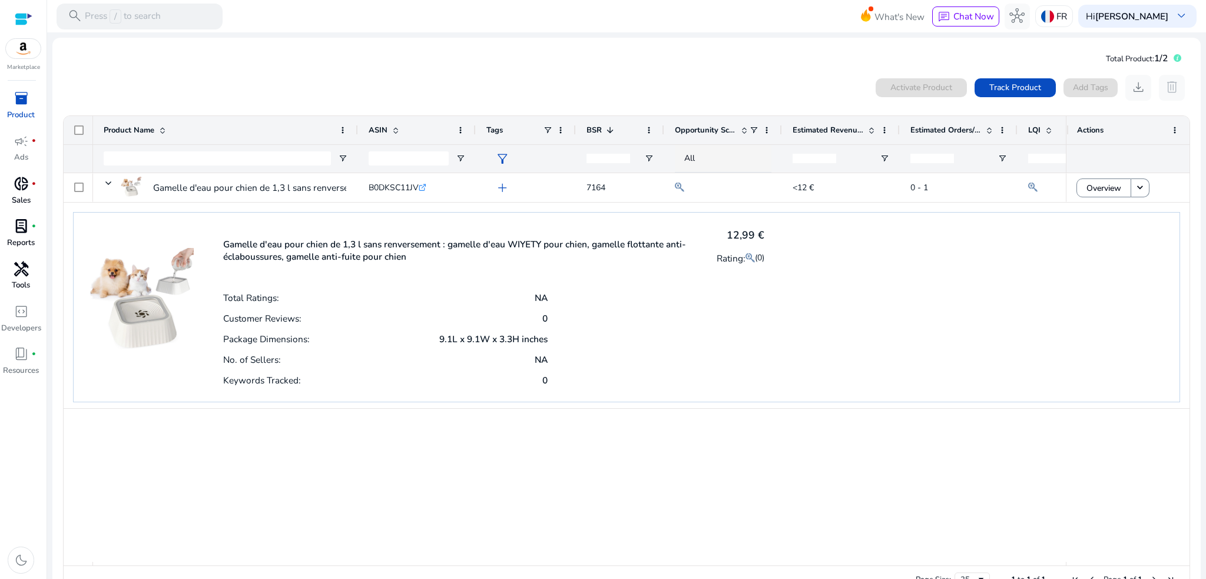
click at [22, 244] on p "Reports" at bounding box center [21, 243] width 28 height 12
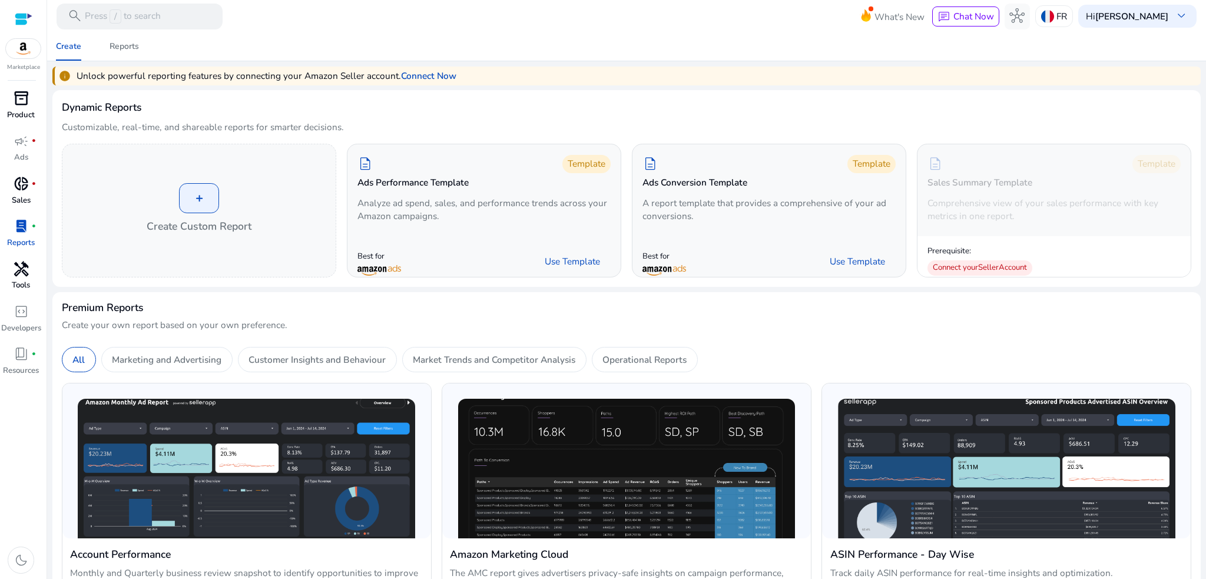
click at [24, 277] on span "handyman" at bounding box center [21, 268] width 15 height 15
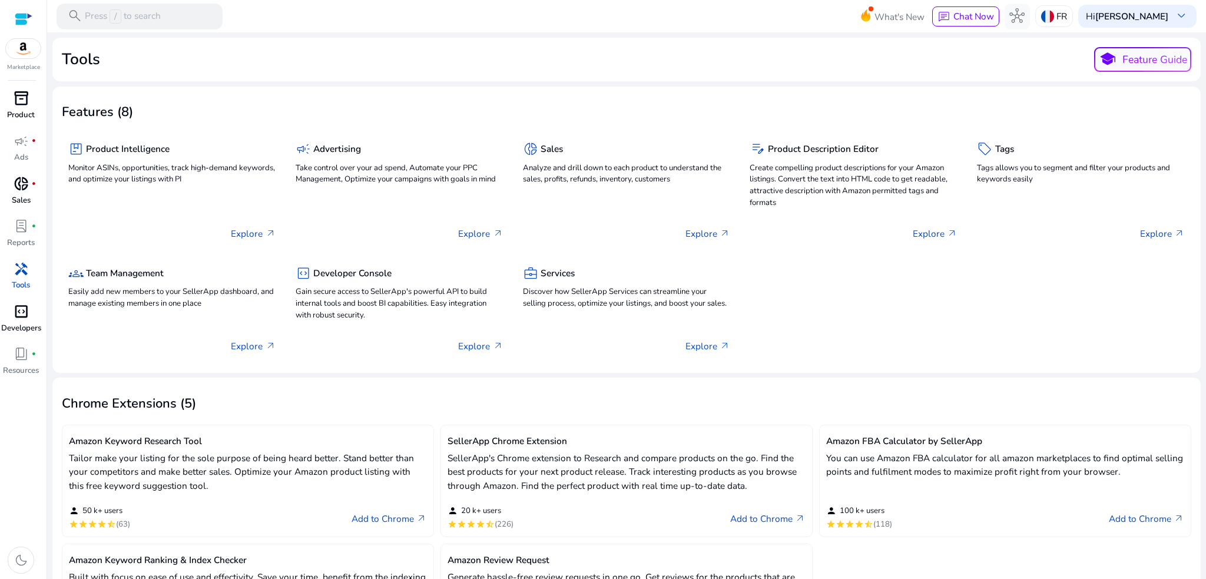
click at [26, 315] on span "code_blocks" at bounding box center [21, 311] width 15 height 15
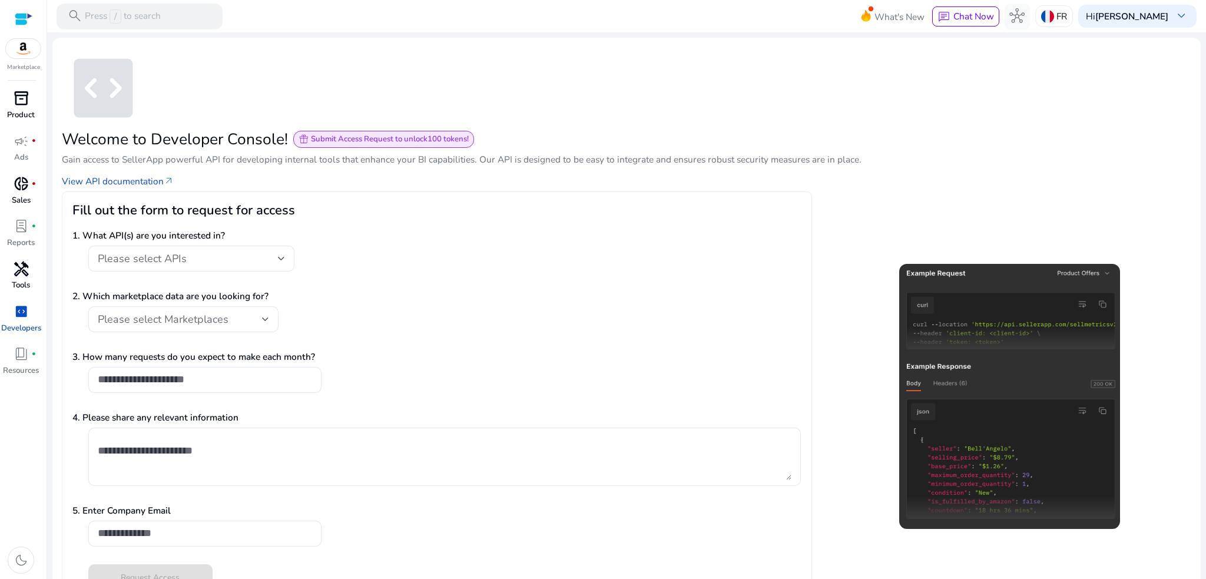
click at [28, 104] on span "inventory_2" at bounding box center [21, 98] width 15 height 15
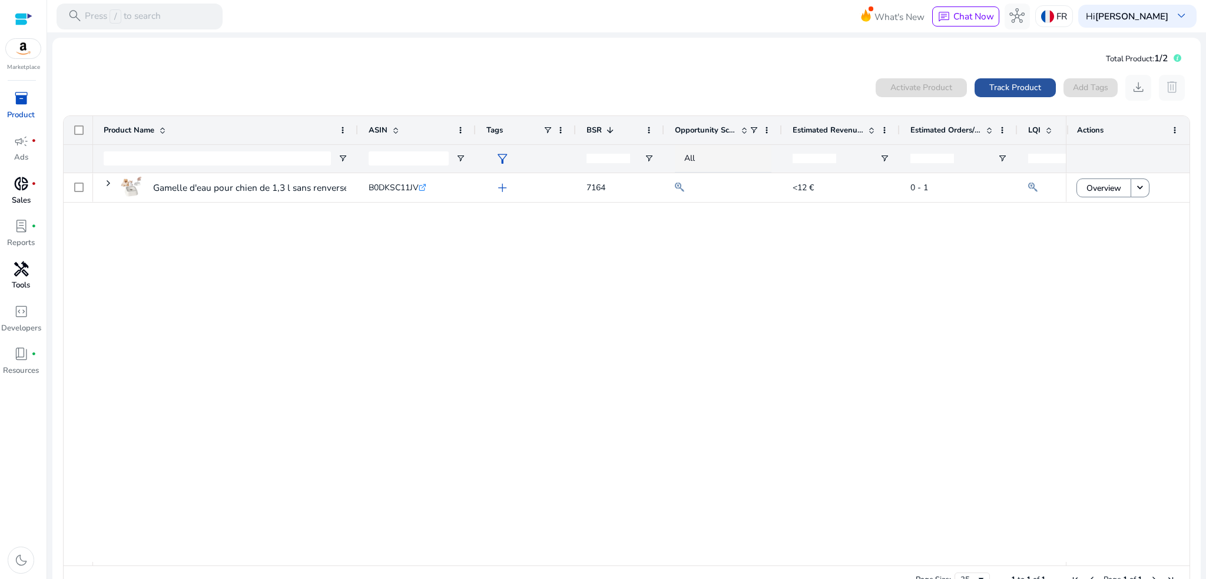
click at [999, 89] on span "Track Product" at bounding box center [1015, 87] width 52 height 12
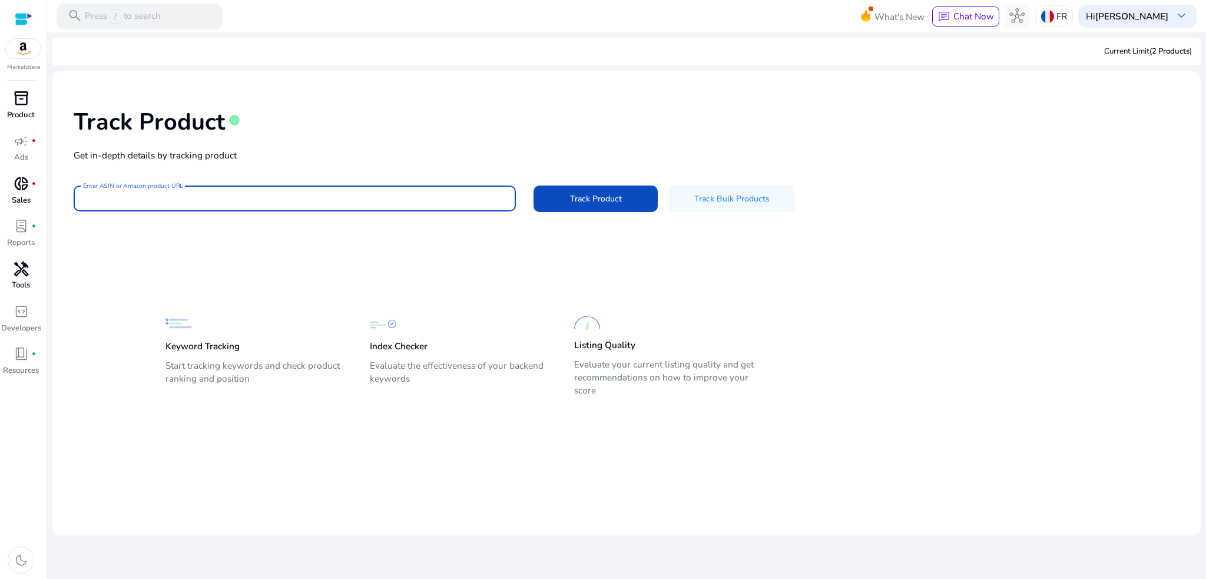
click at [323, 197] on input "Enter ASIN or Amazon product URL" at bounding box center [294, 198] width 423 height 13
paste input "**********"
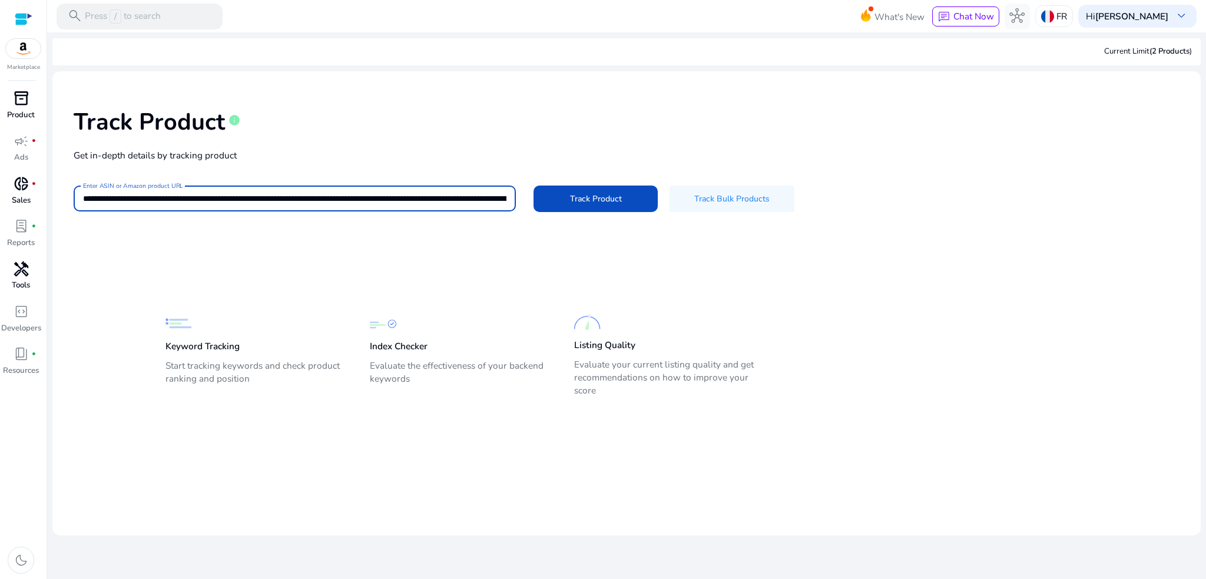
scroll to position [0, 2311]
type input "**********"
click at [576, 195] on span "Track Product" at bounding box center [596, 198] width 52 height 12
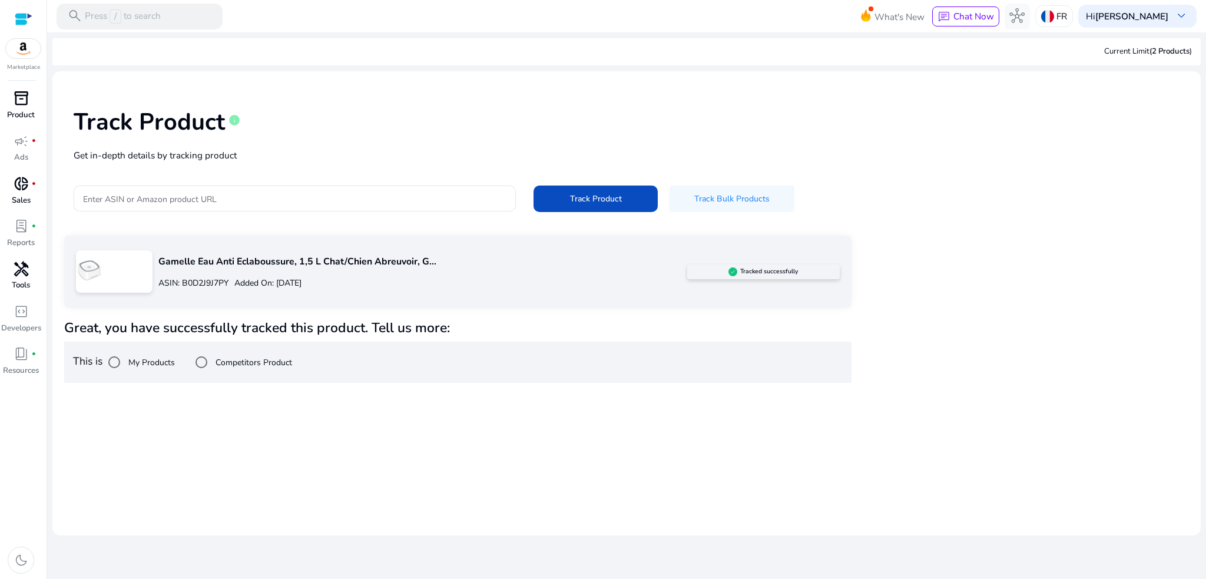
click at [21, 105] on span "inventory_2" at bounding box center [21, 98] width 15 height 15
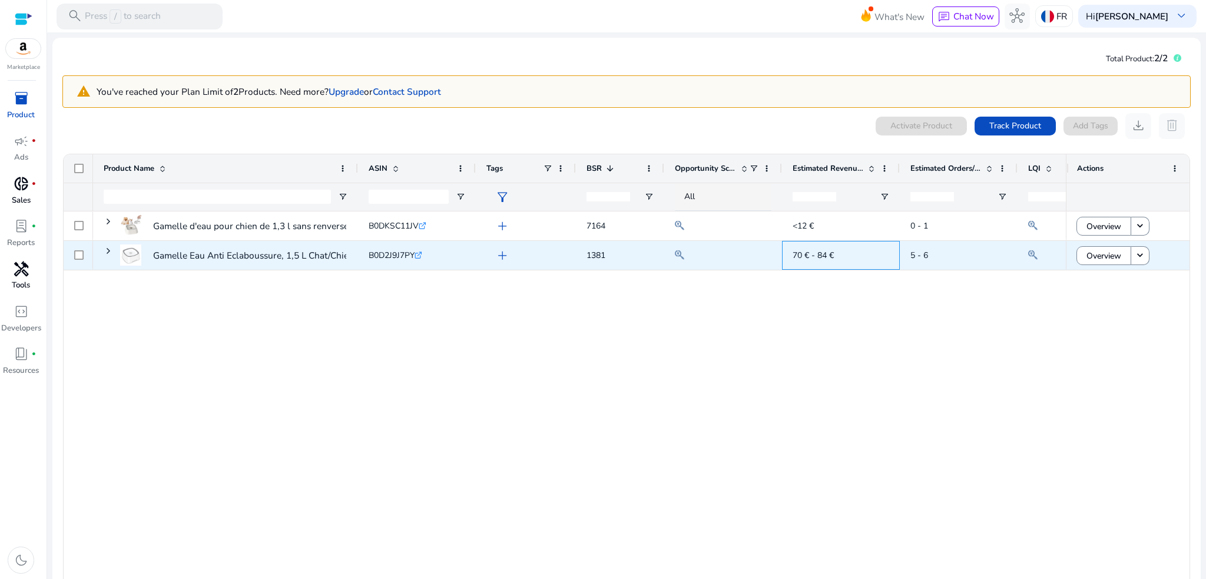
click at [808, 257] on span "70 € - 84 €" at bounding box center [812, 255] width 41 height 11
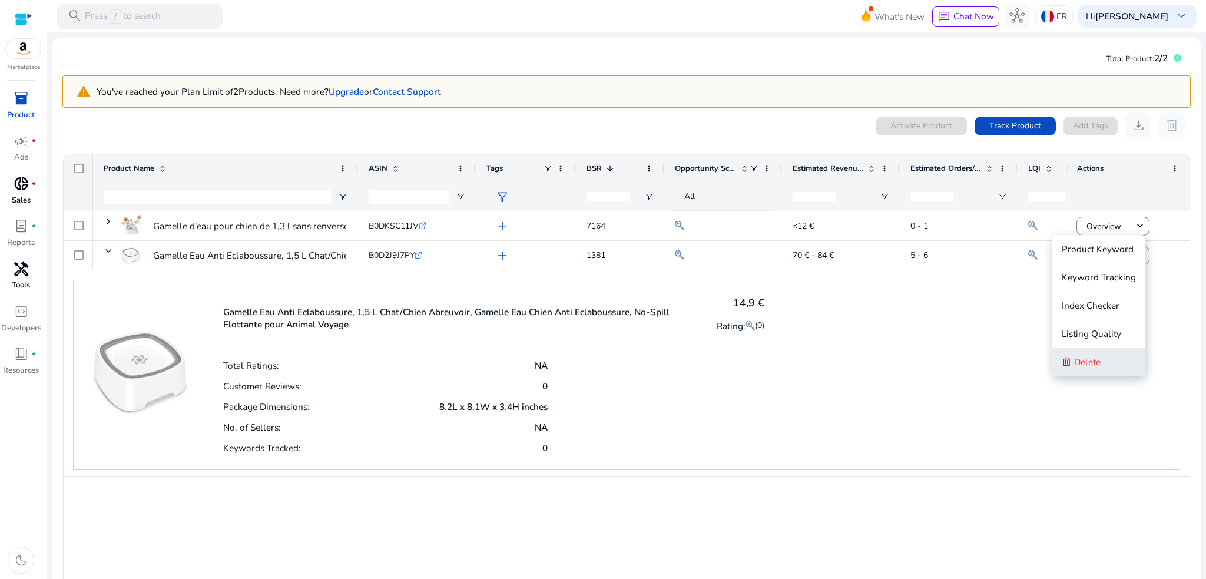
click at [1115, 362] on button "Delete" at bounding box center [1098, 362] width 93 height 28
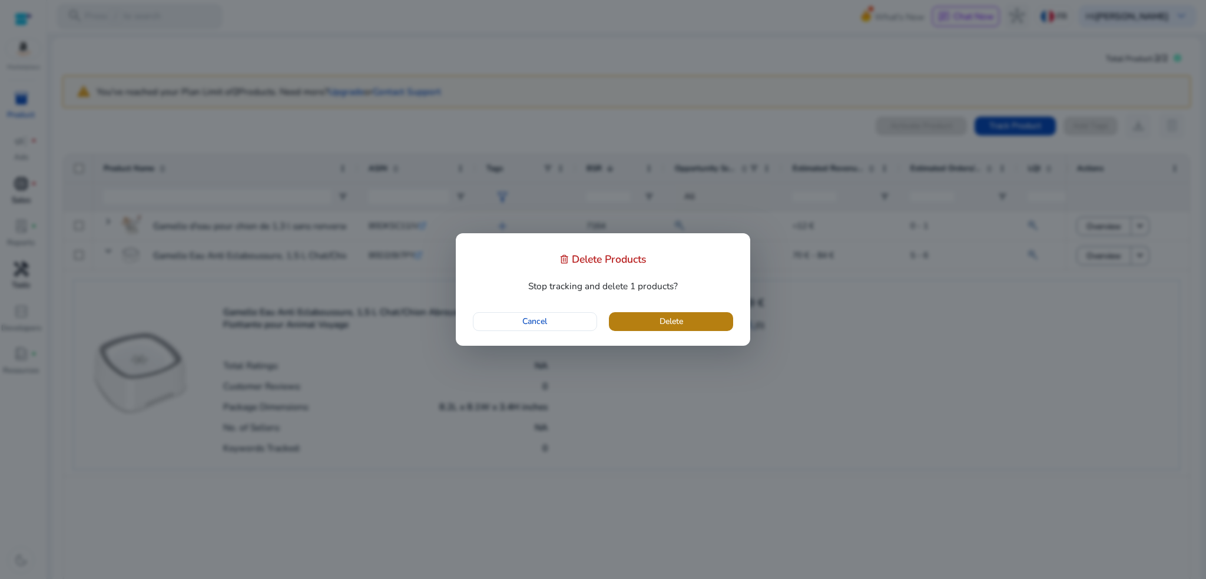
click at [666, 321] on span "Delete" at bounding box center [671, 321] width 24 height 12
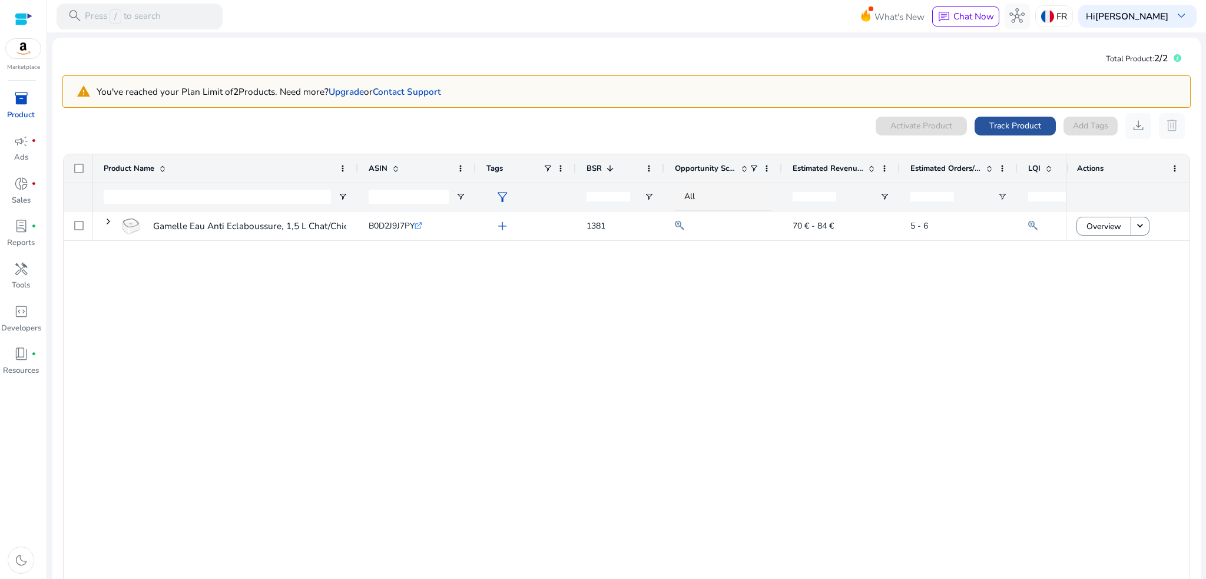
click at [1020, 117] on span at bounding box center [1014, 126] width 81 height 28
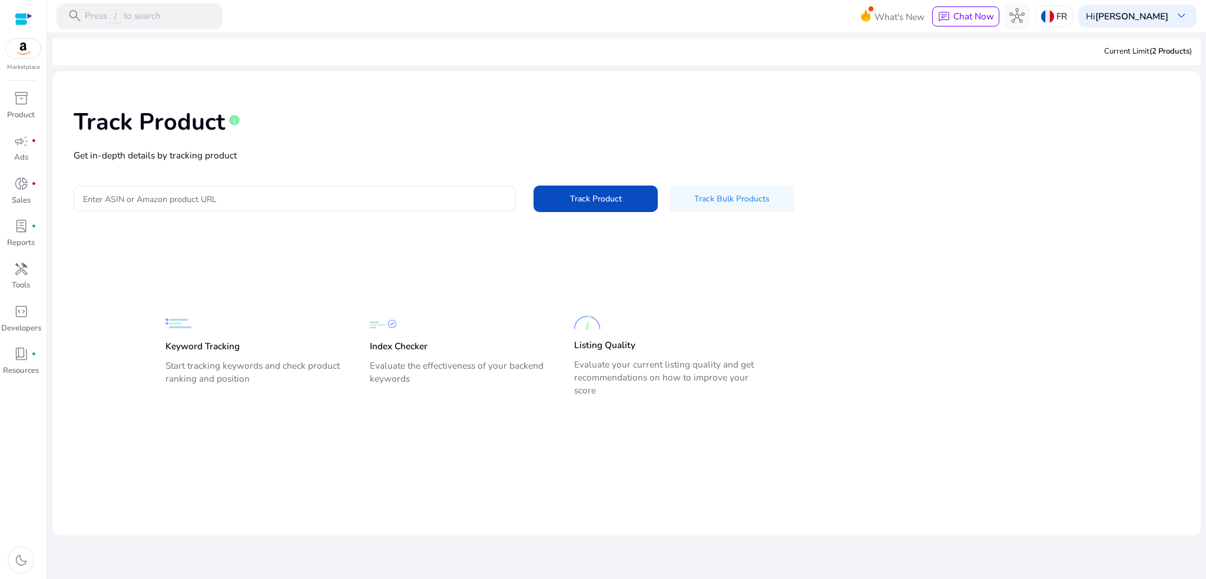
click at [367, 157] on p "Get in-depth details by tracking product" at bounding box center [627, 155] width 1106 height 14
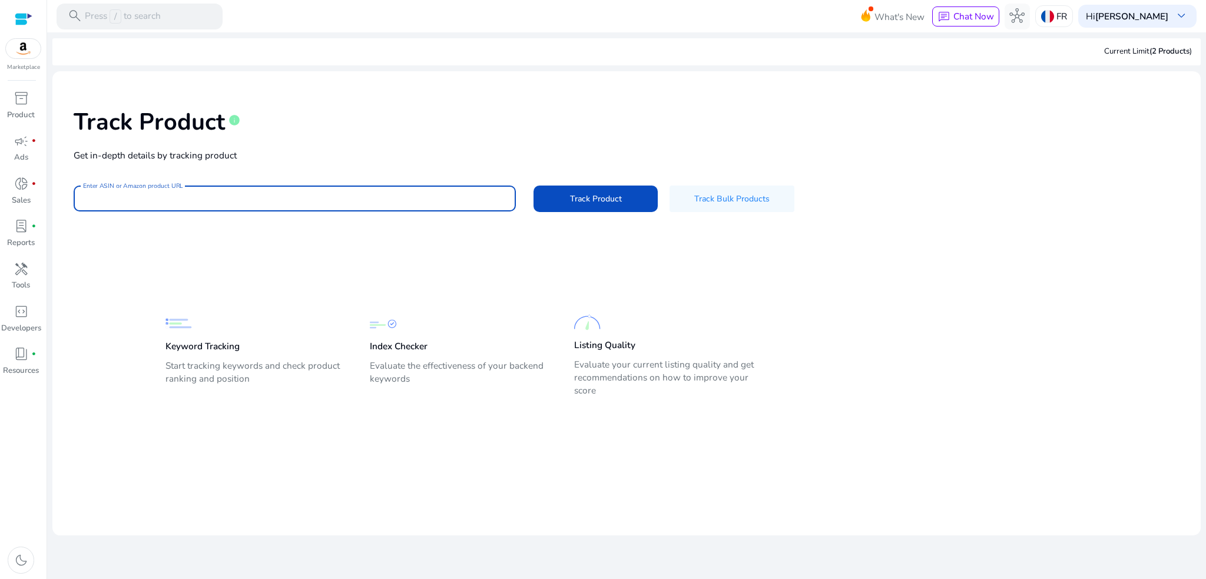
click at [371, 195] on input "Enter ASIN or Amazon product URL" at bounding box center [294, 198] width 423 height 13
paste input "**********"
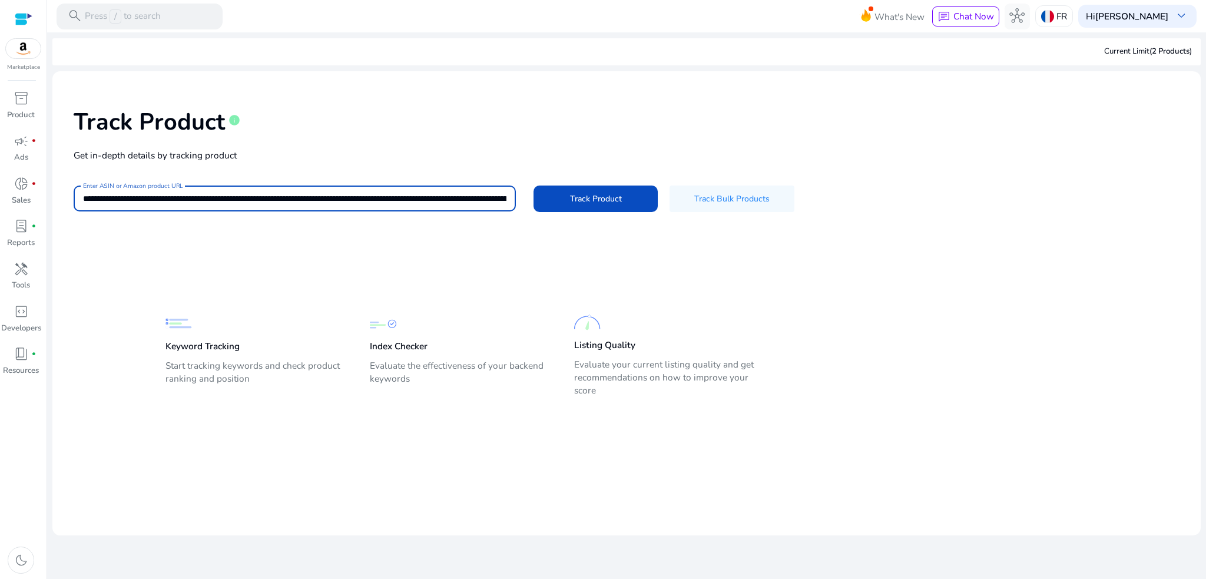
scroll to position [0, 2900]
type input "**********"
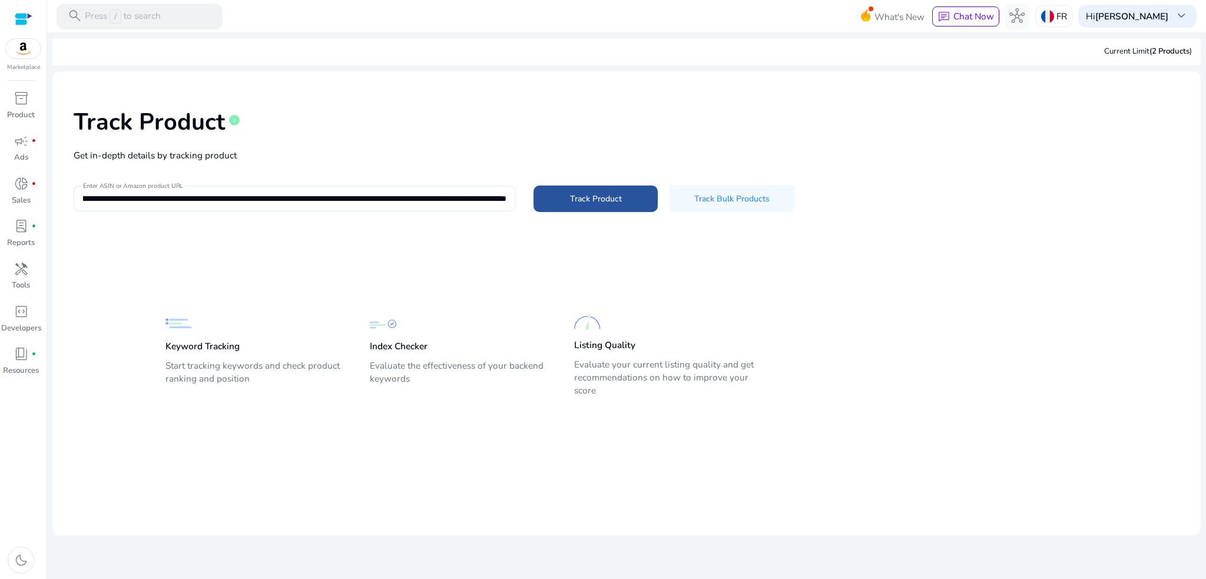
click at [574, 192] on span at bounding box center [595, 199] width 124 height 28
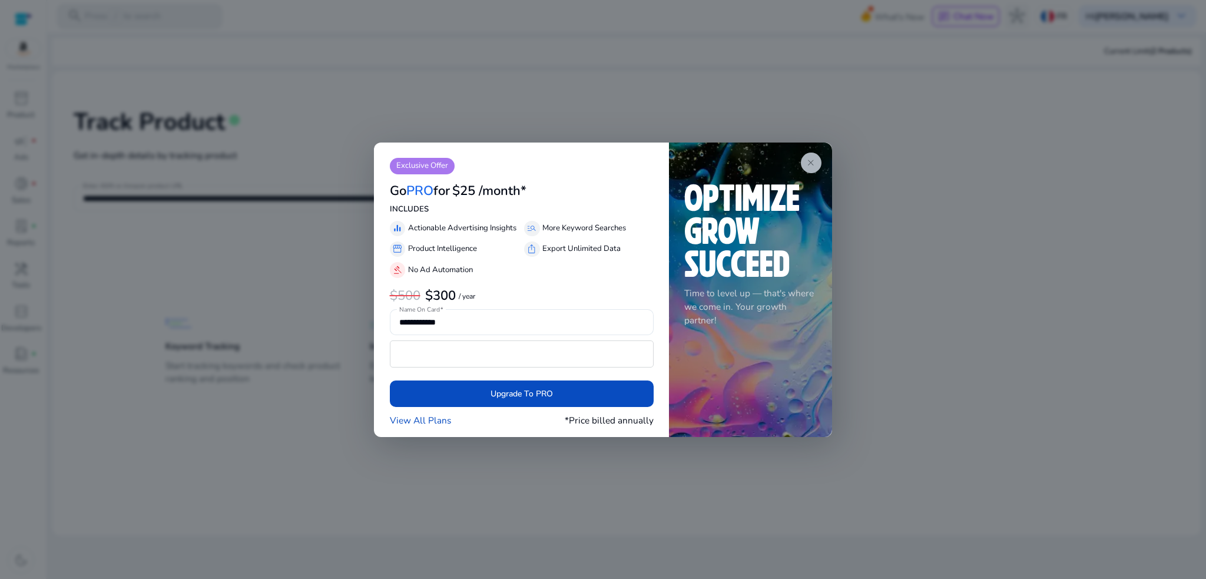
click at [816, 162] on app-icon "close" at bounding box center [811, 162] width 21 height 21
